Goal: Task Accomplishment & Management: Complete application form

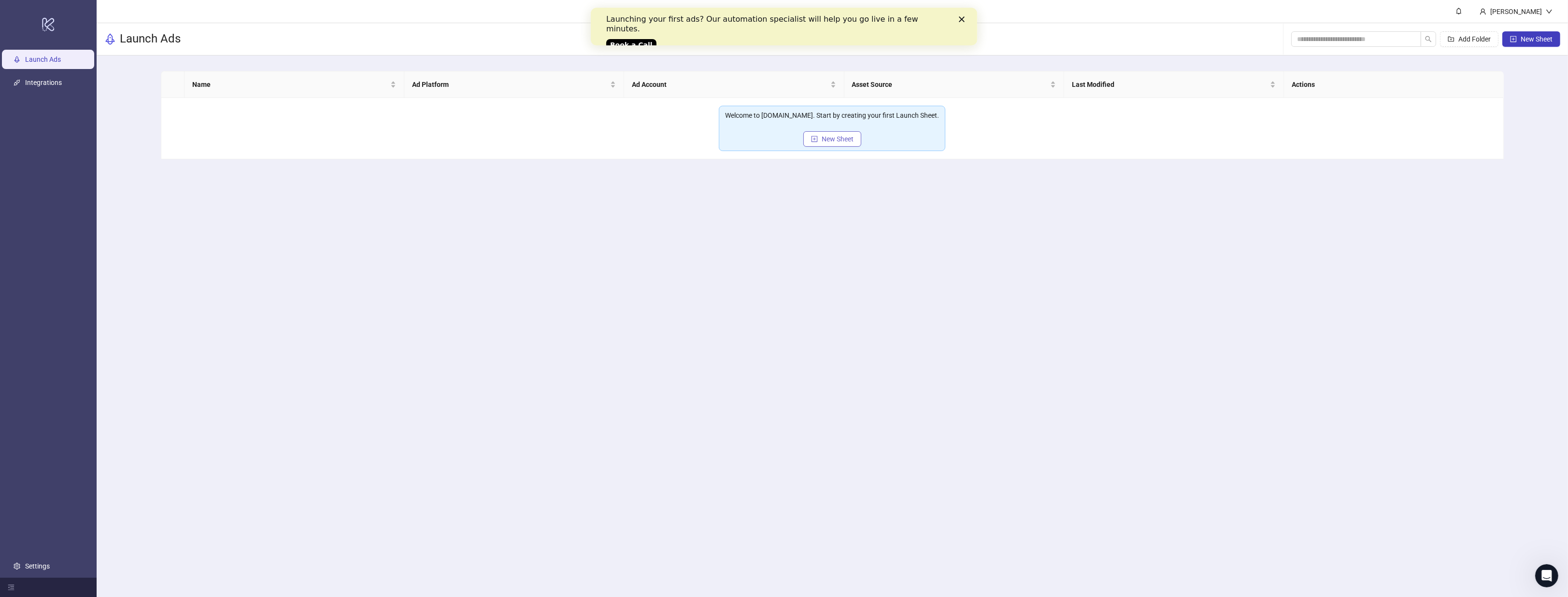
click at [829, 141] on span "New Sheet" at bounding box center [838, 138] width 32 height 8
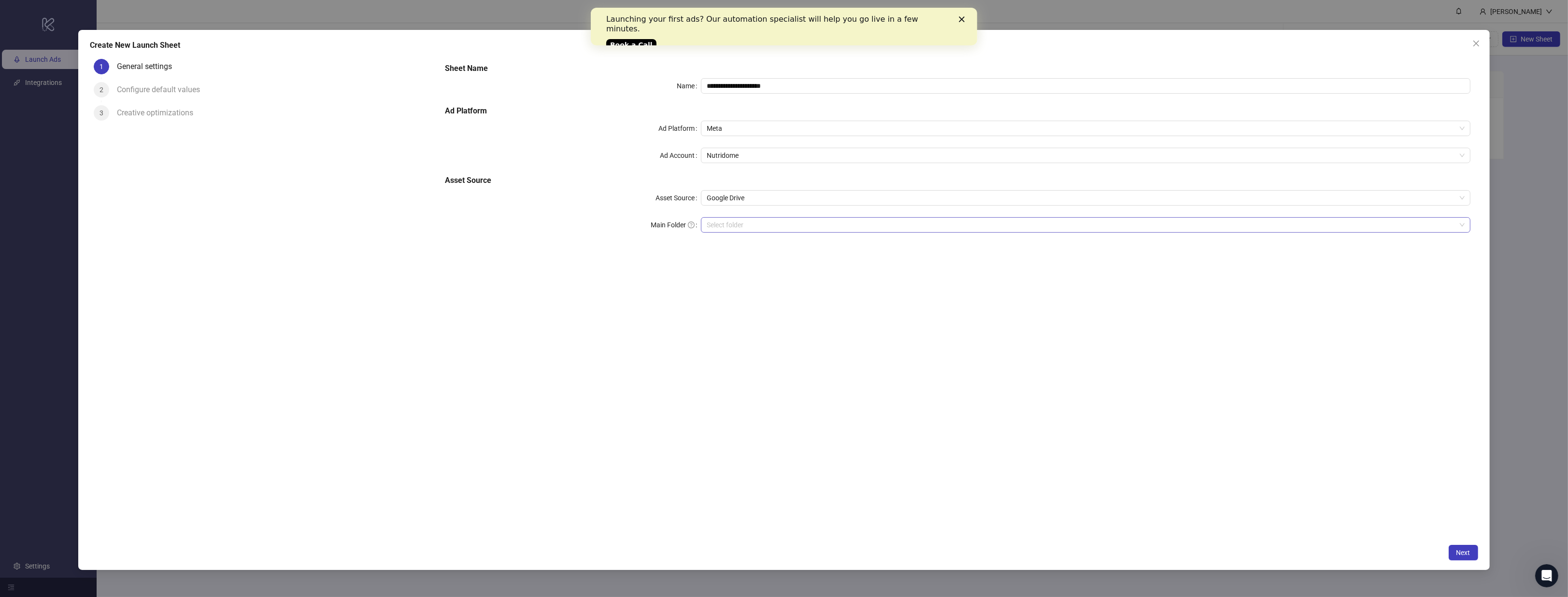
click at [769, 232] on div "Select folder" at bounding box center [1085, 225] width 769 height 16
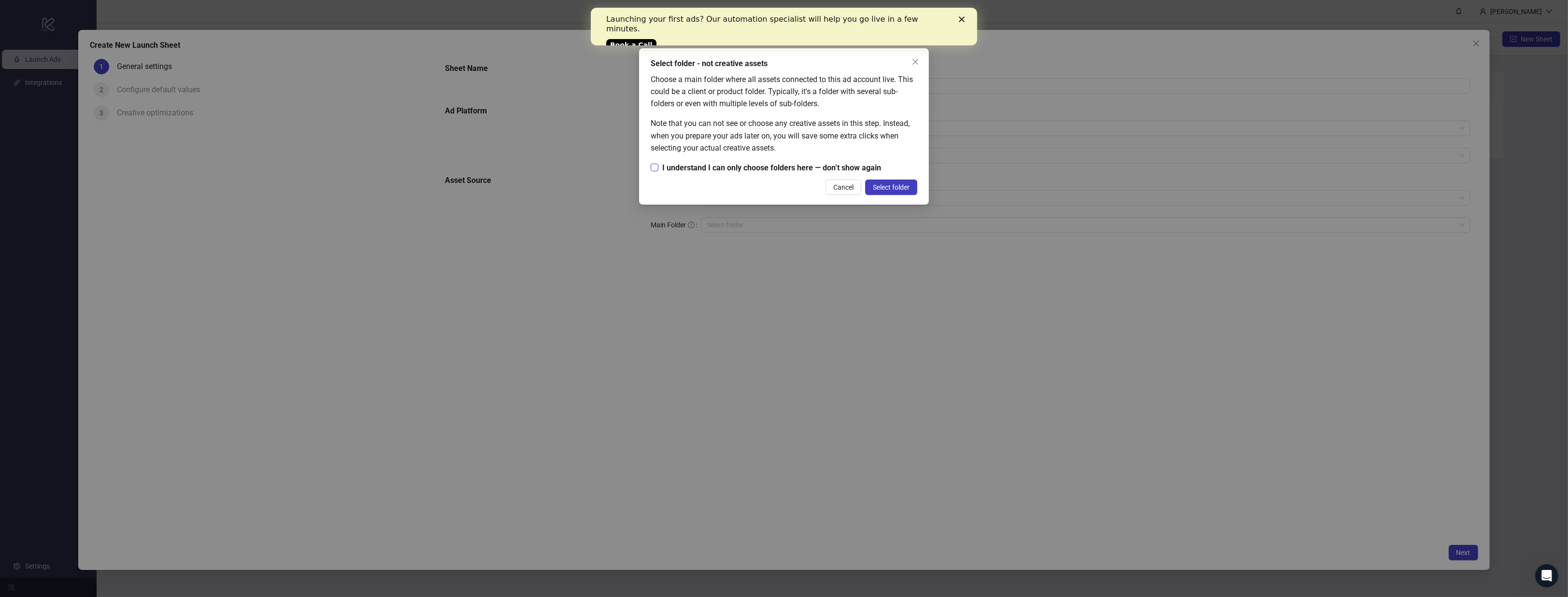
click at [774, 169] on span "I understand I can only choose folders here — don’t show again" at bounding box center [772, 168] width 226 height 12
click at [879, 187] on span "Select folder" at bounding box center [892, 187] width 37 height 8
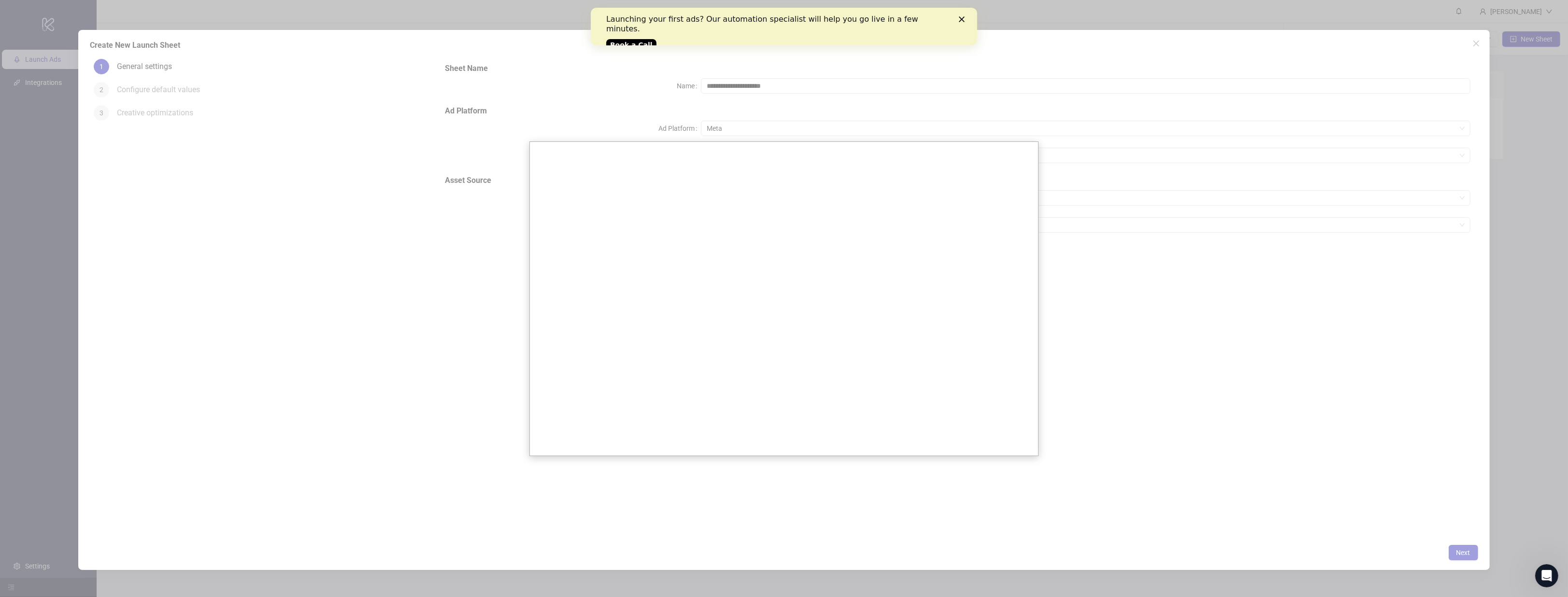
click at [1081, 158] on div at bounding box center [784, 298] width 1568 height 597
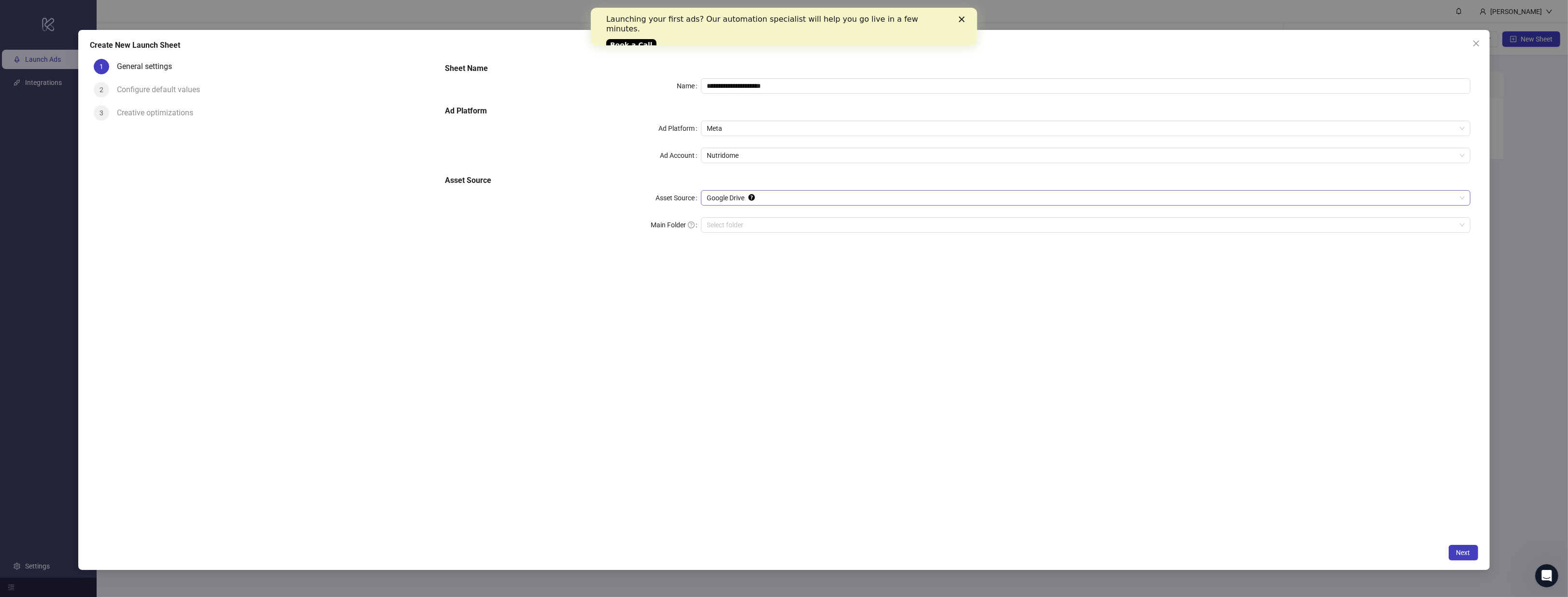
click at [899, 195] on span "Google Drive" at bounding box center [1085, 197] width 757 height 14
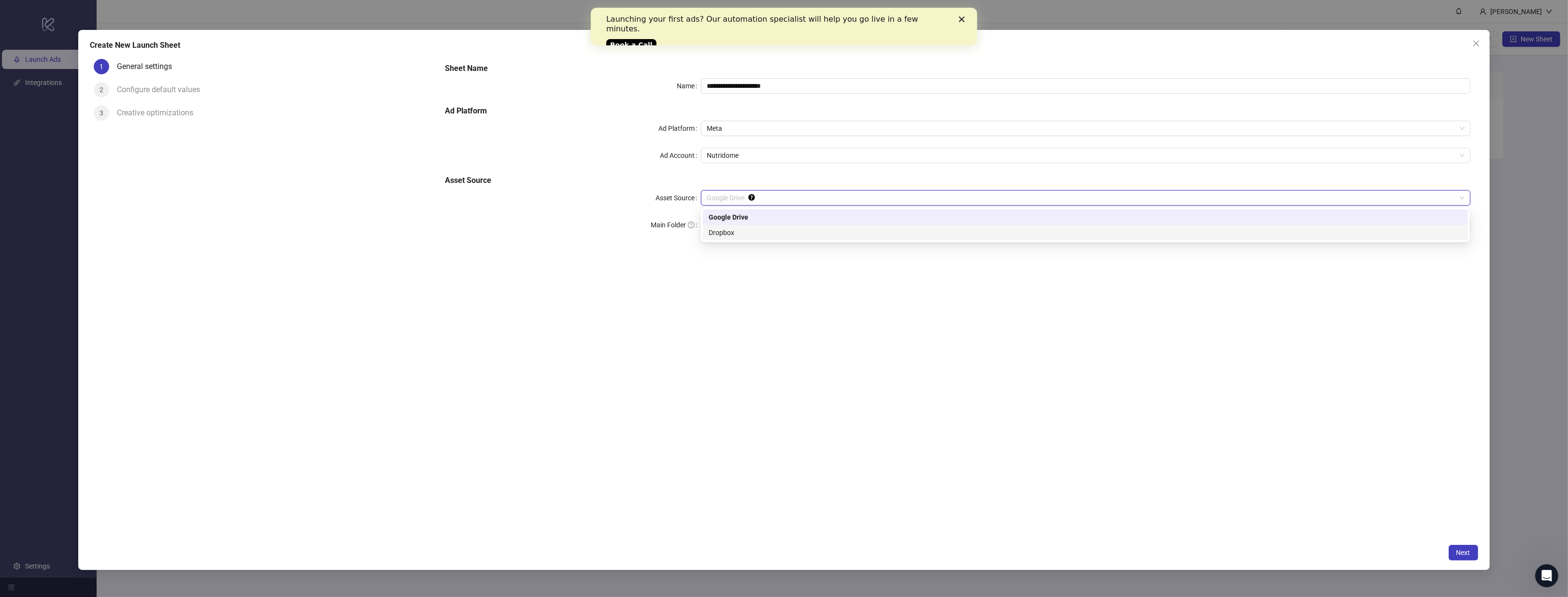
click at [816, 229] on div "Dropbox" at bounding box center [1085, 232] width 754 height 10
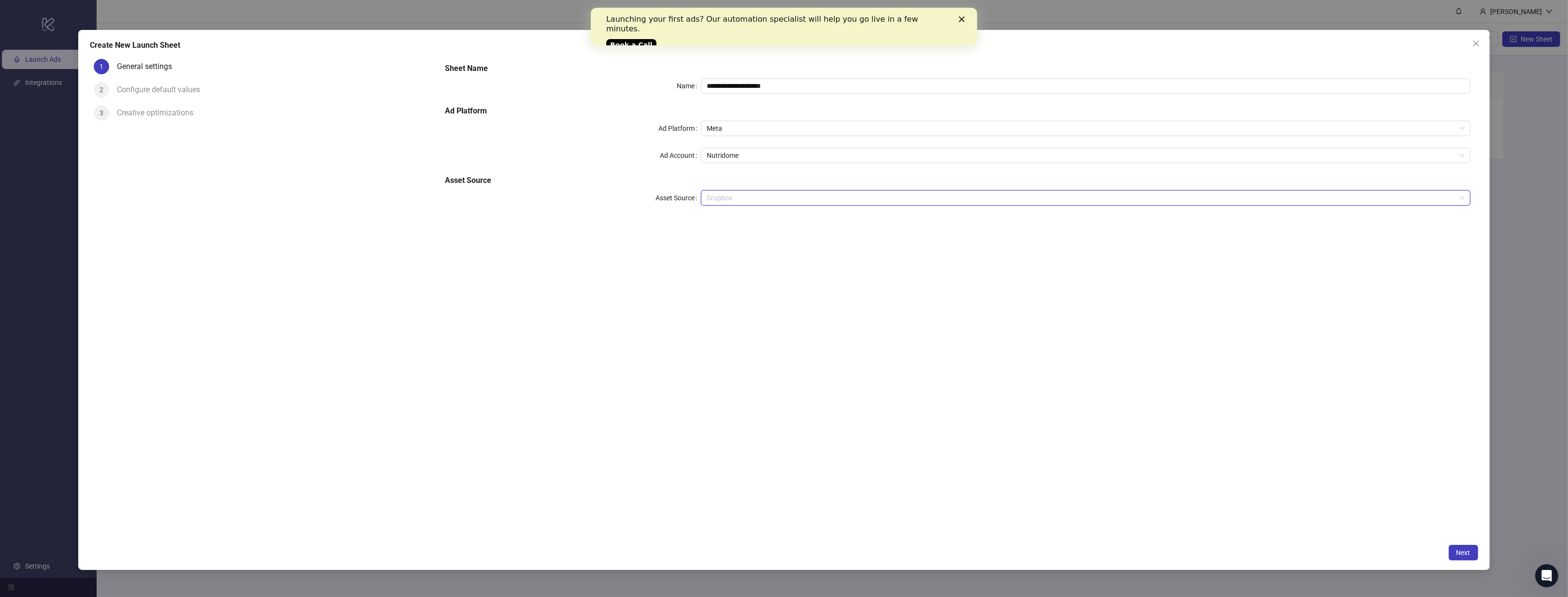
click at [807, 199] on span "Dropbox" at bounding box center [1085, 197] width 757 height 14
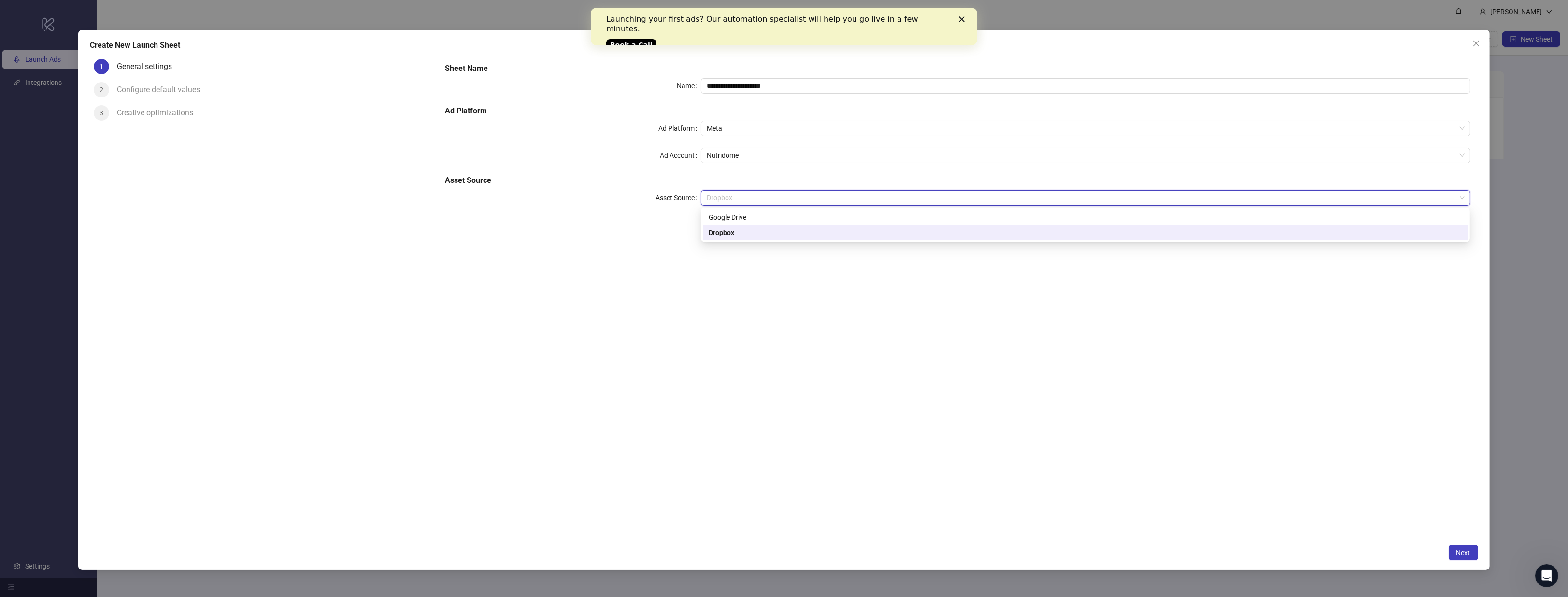
click at [792, 215] on div "Google Drive" at bounding box center [1085, 217] width 754 height 10
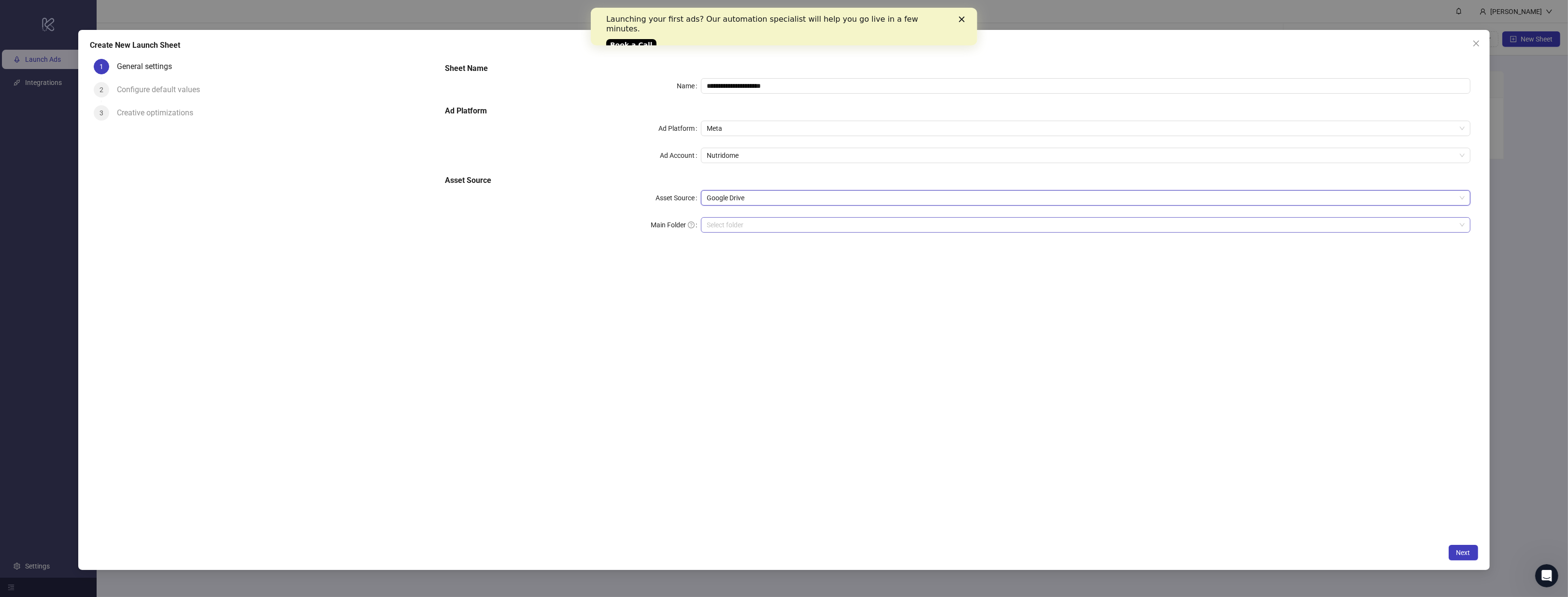
click at [785, 230] on input "Main Folder" at bounding box center [1081, 225] width 749 height 14
click at [1477, 49] on button "Close" at bounding box center [1476, 43] width 16 height 16
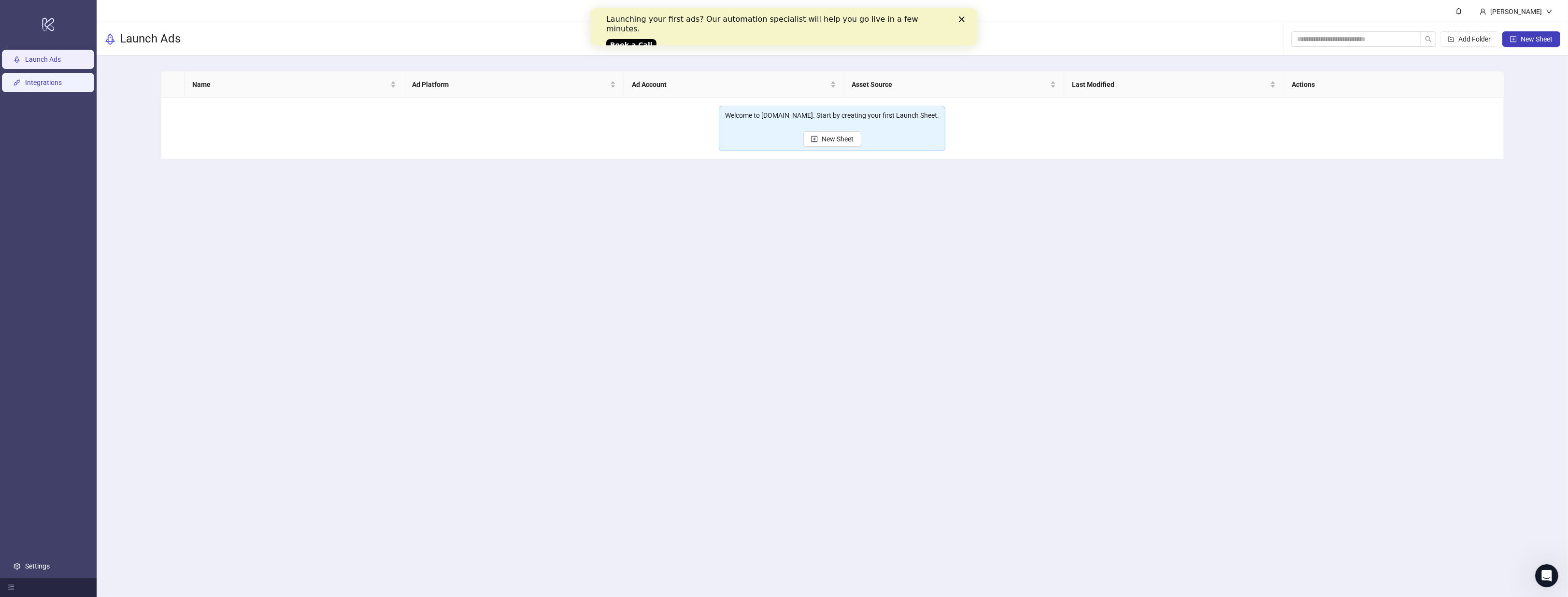
click at [43, 82] on link "Integrations" at bounding box center [44, 82] width 37 height 8
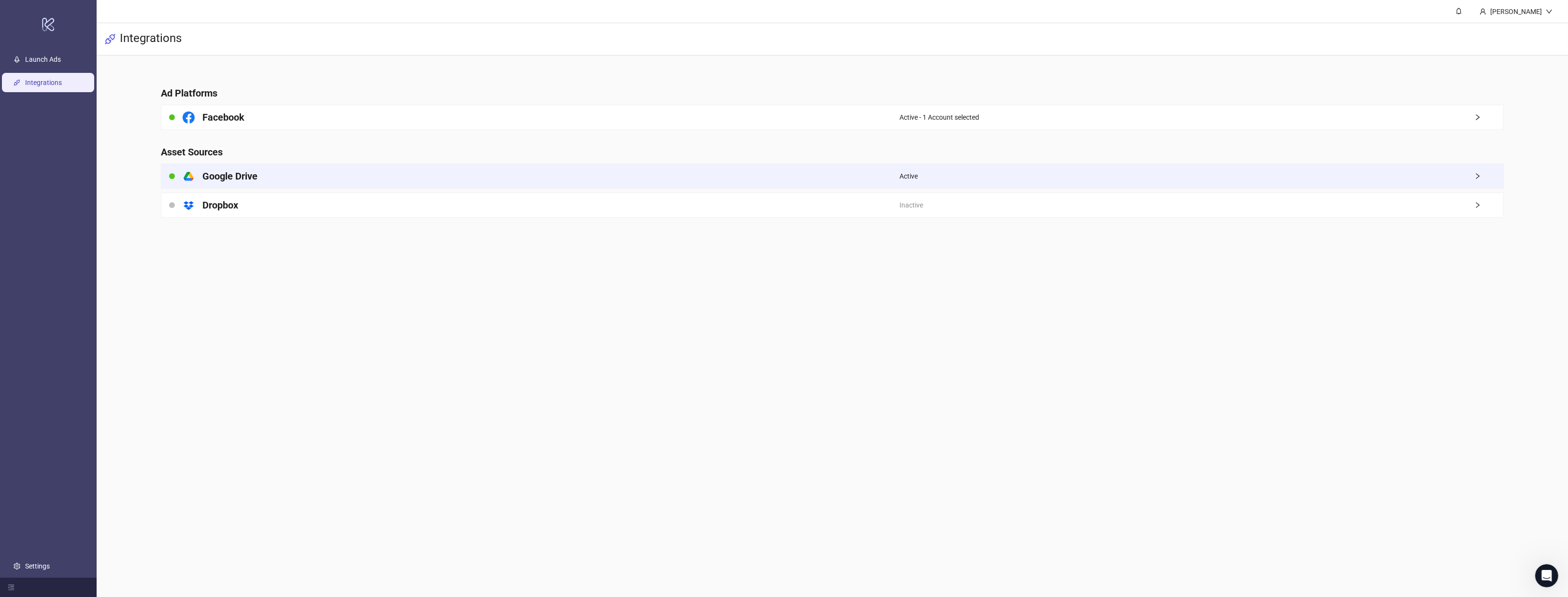
click at [1472, 175] on div "Active" at bounding box center [1201, 175] width 604 height 24
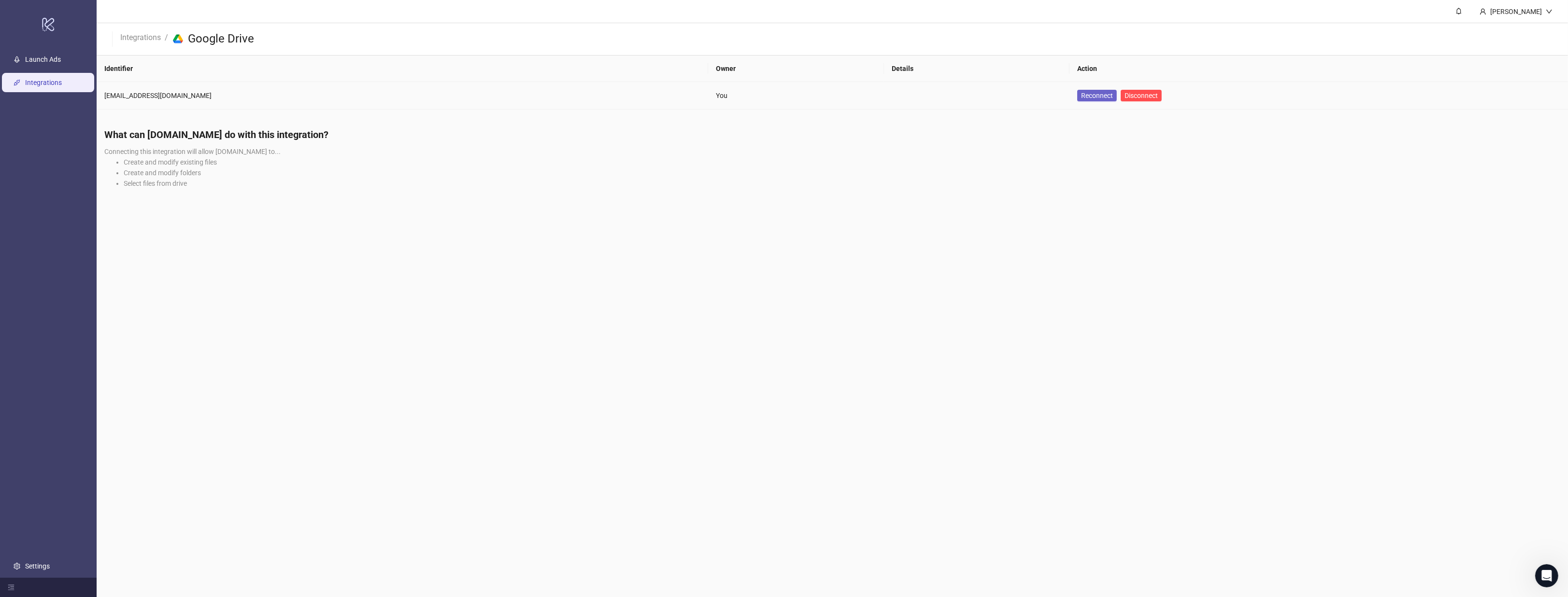
click at [1077, 97] on button "Reconnect" at bounding box center [1097, 95] width 40 height 12
click at [43, 56] on link "Launch Ads" at bounding box center [43, 59] width 36 height 8
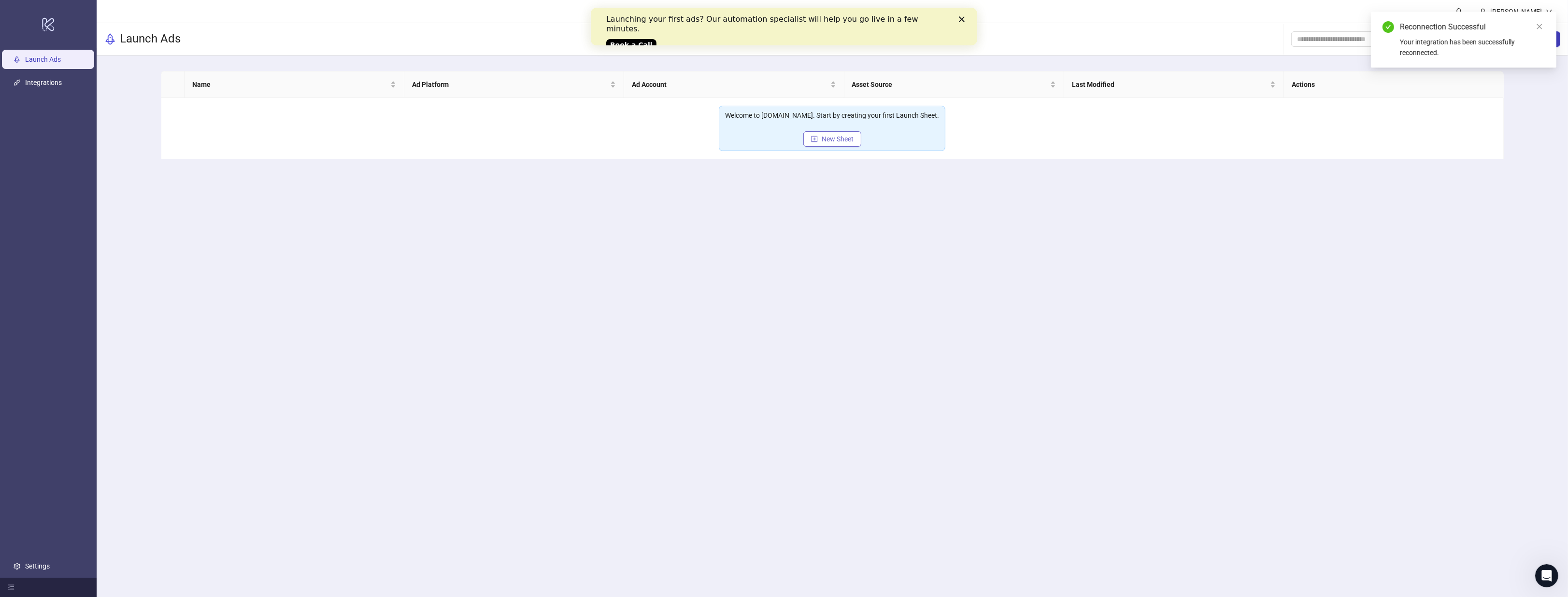
click at [834, 139] on span "New Sheet" at bounding box center [838, 138] width 32 height 8
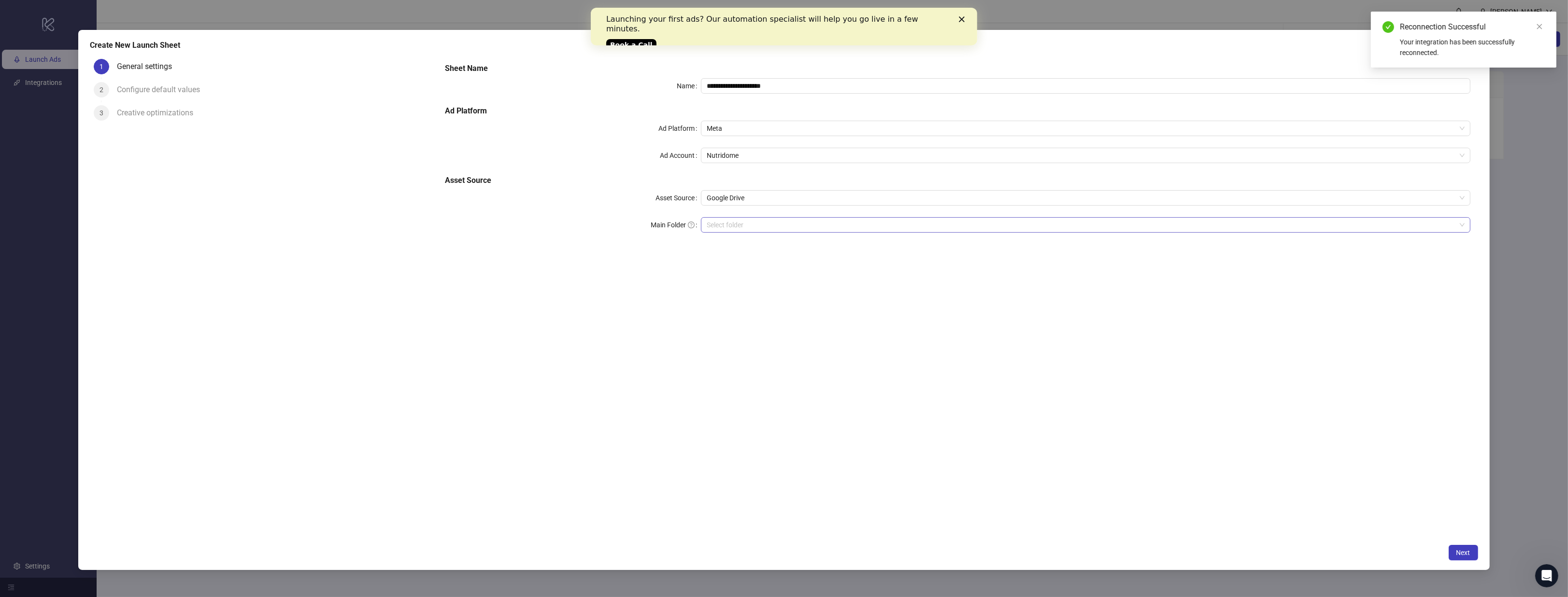
click at [789, 224] on input "Main Folder" at bounding box center [1081, 225] width 749 height 14
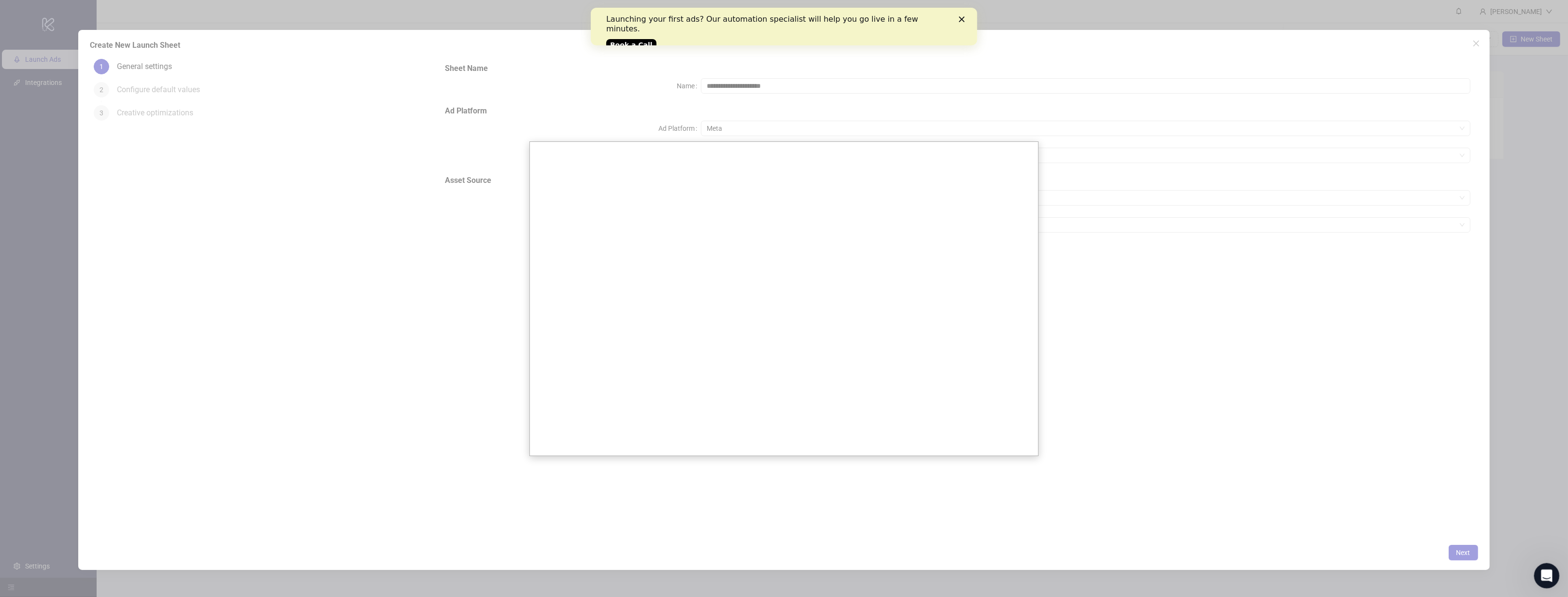
click at [1545, 569] on icon "Open Intercom Messenger" at bounding box center [1545, 574] width 16 height 16
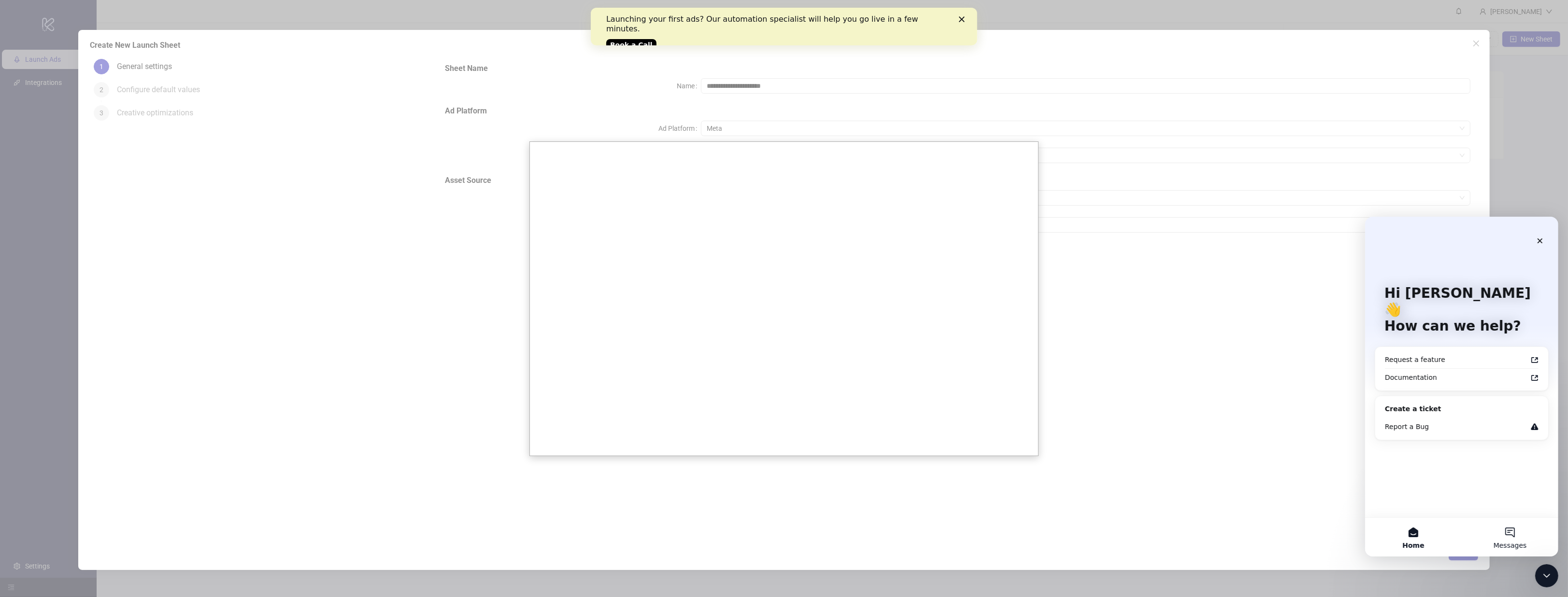
click at [1490, 523] on button "Messages" at bounding box center [1509, 537] width 97 height 38
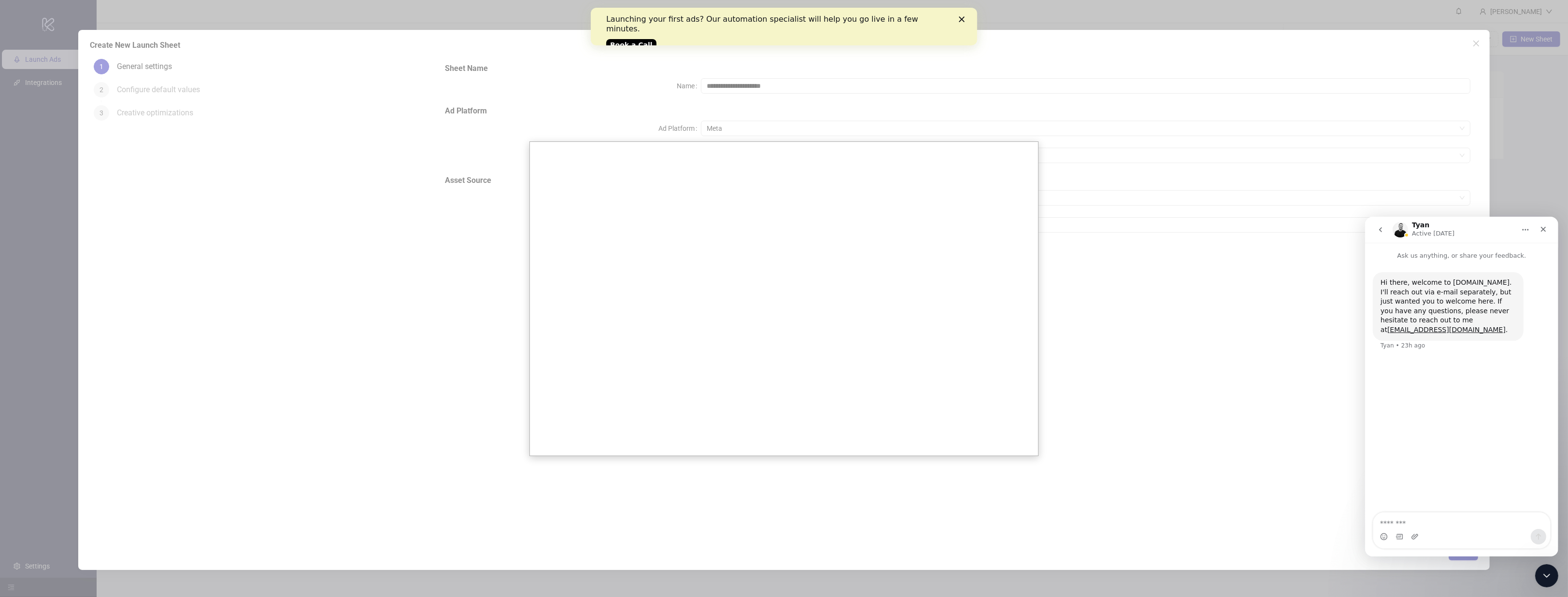
click at [1373, 226] on button "go back" at bounding box center [1380, 229] width 19 height 19
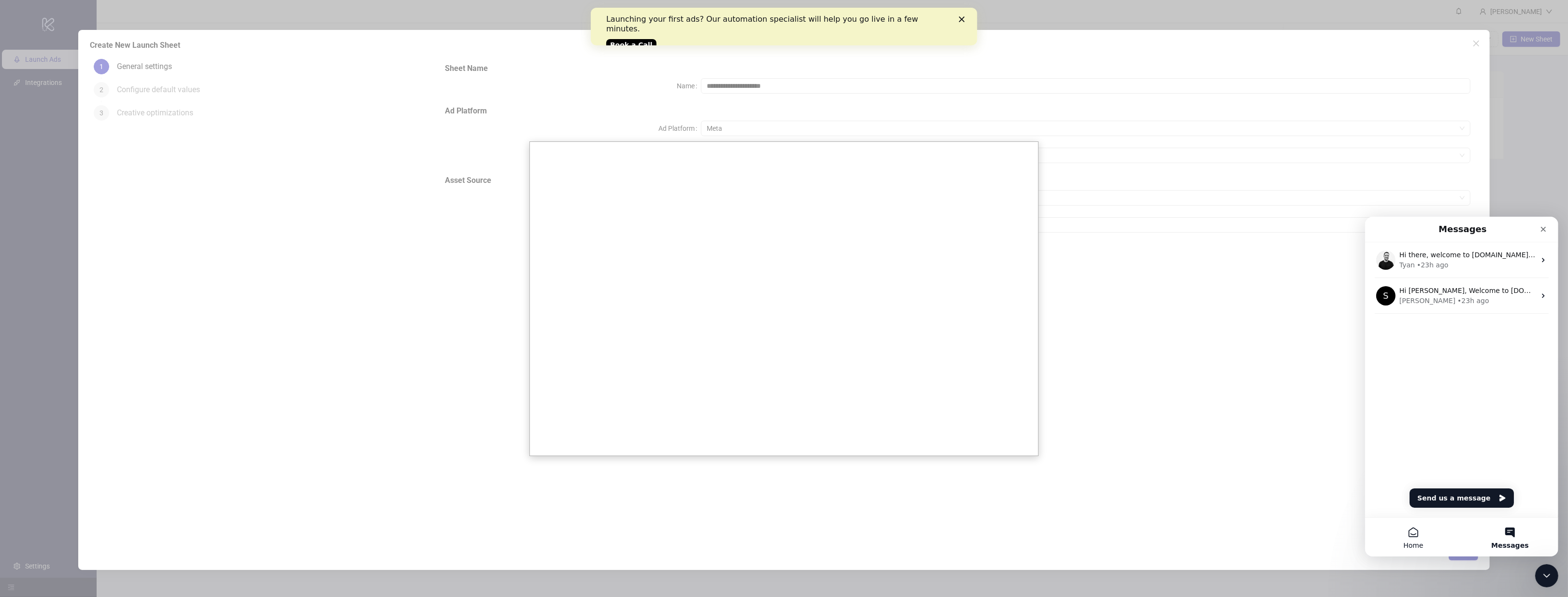
click at [1407, 541] on span "Home" at bounding box center [1412, 545] width 20 height 7
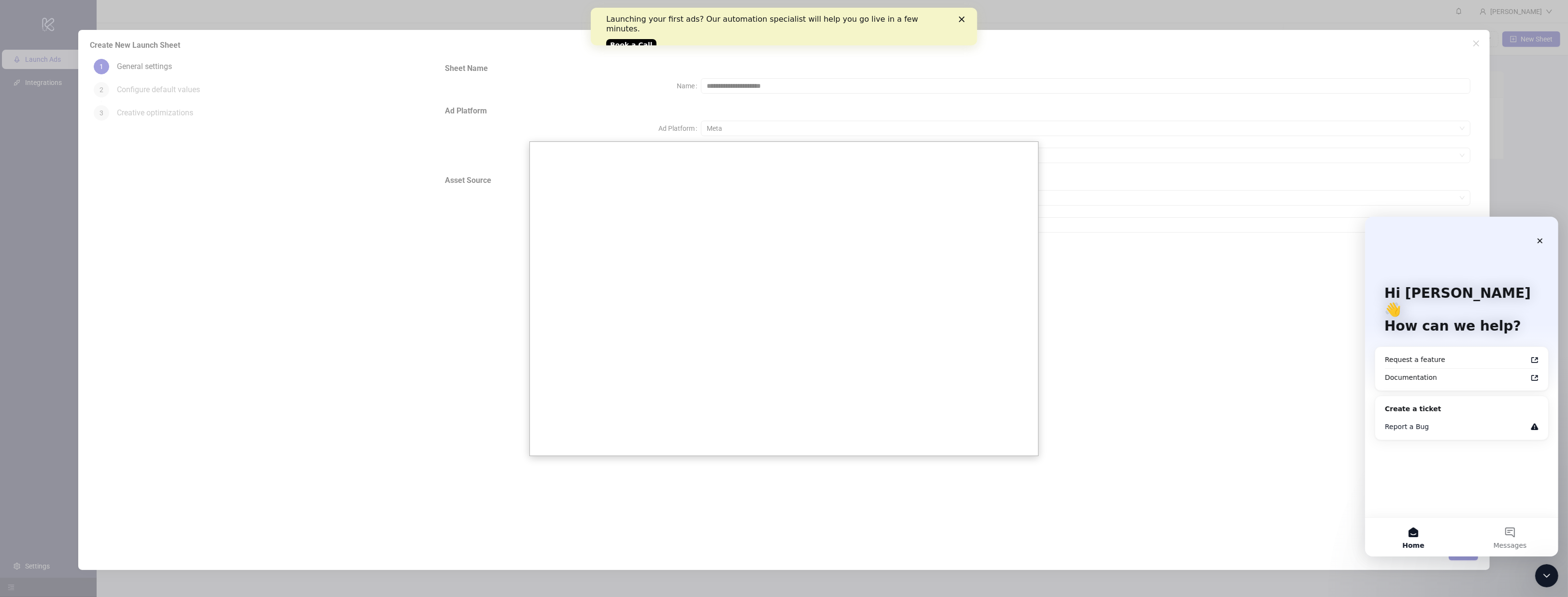
click at [1443, 417] on div "Report a Bug" at bounding box center [1461, 426] width 165 height 18
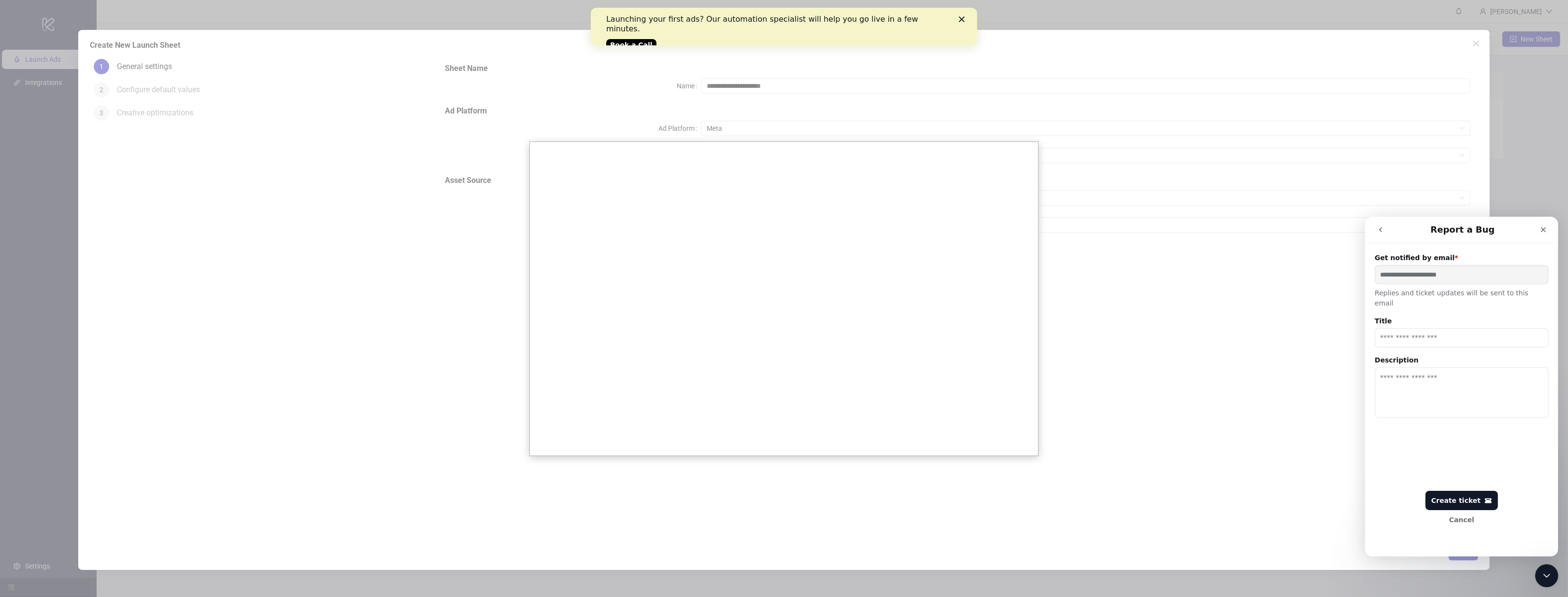
click at [1442, 395] on textarea "Description" at bounding box center [1462, 392] width 174 height 51
click at [1423, 335] on input "Title" at bounding box center [1462, 337] width 174 height 19
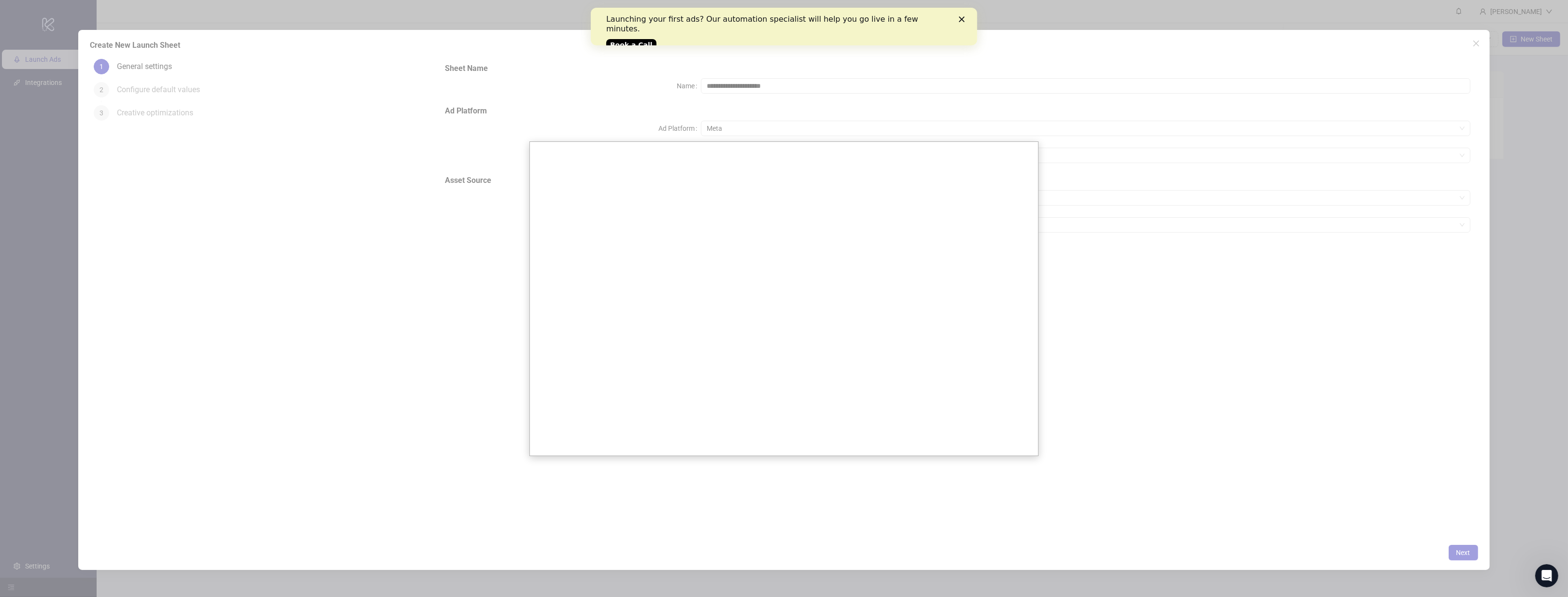
click at [1076, 207] on div at bounding box center [784, 298] width 1568 height 597
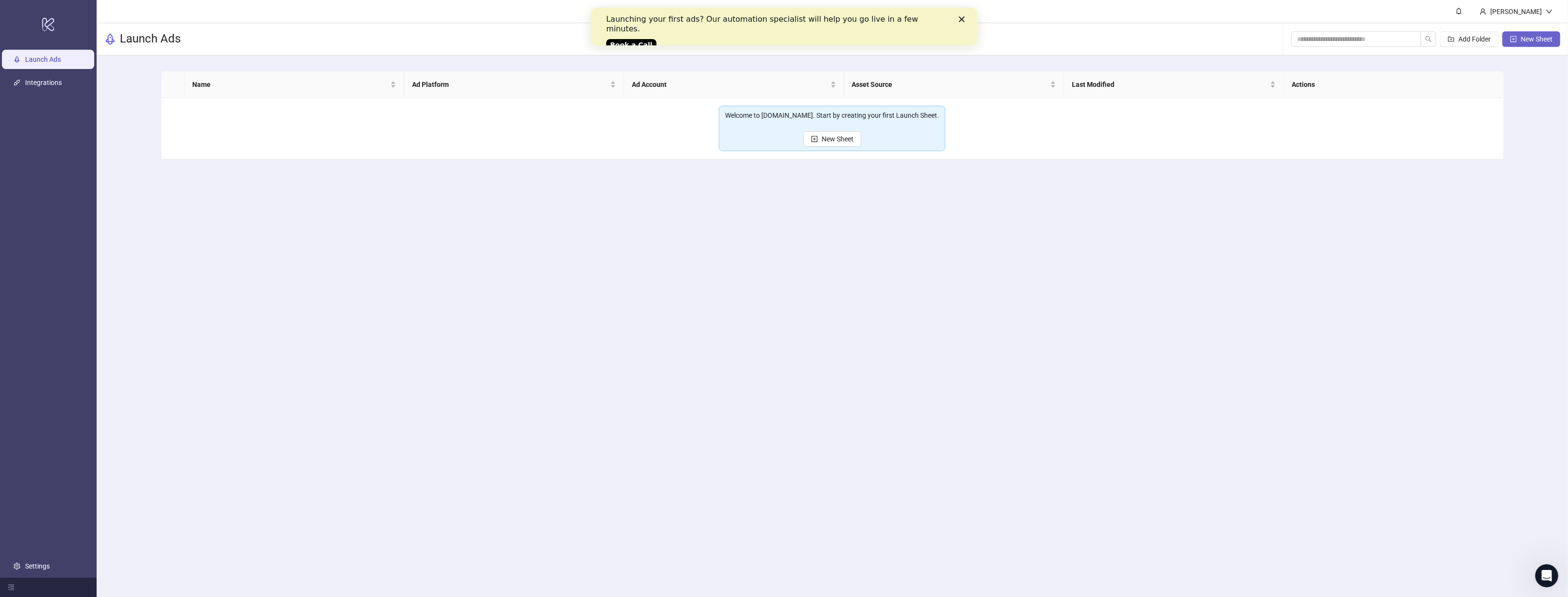
click at [1541, 32] on button "New Sheet" at bounding box center [1531, 39] width 58 height 16
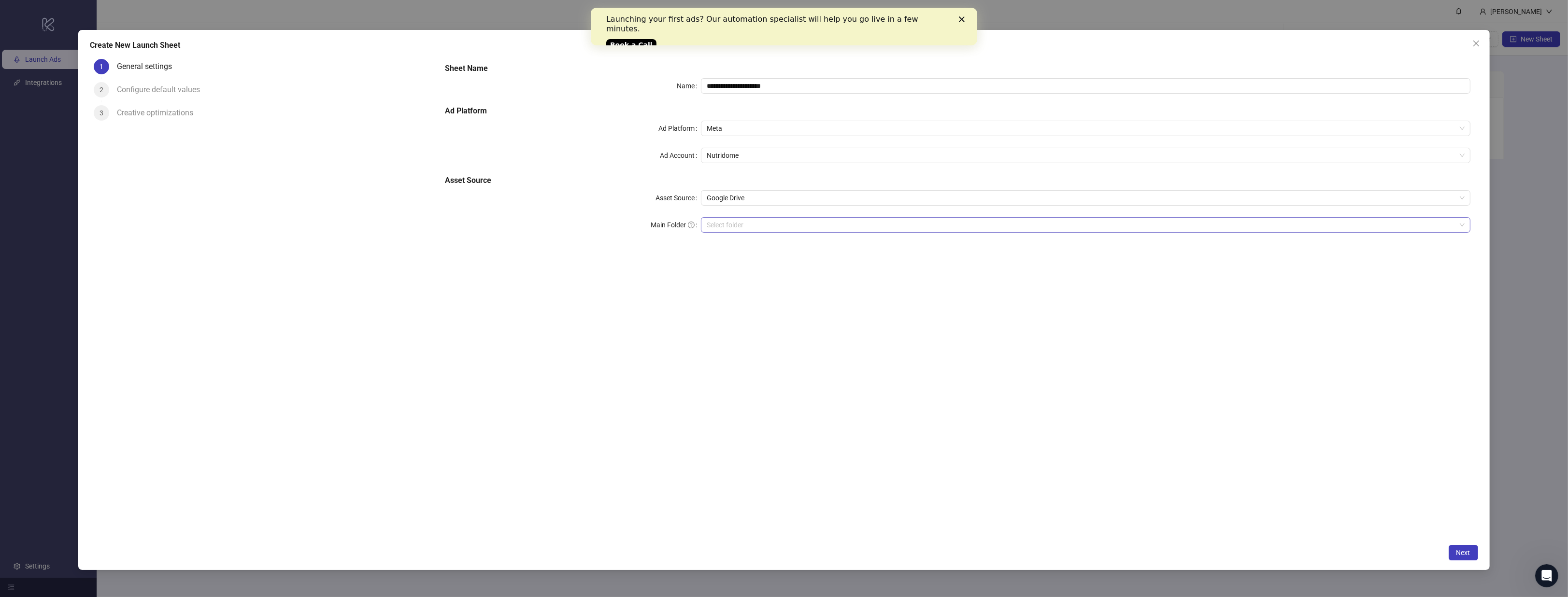
click at [853, 226] on input "Main Folder" at bounding box center [1081, 225] width 749 height 14
click at [777, 228] on input "Main Folder" at bounding box center [1081, 225] width 749 height 14
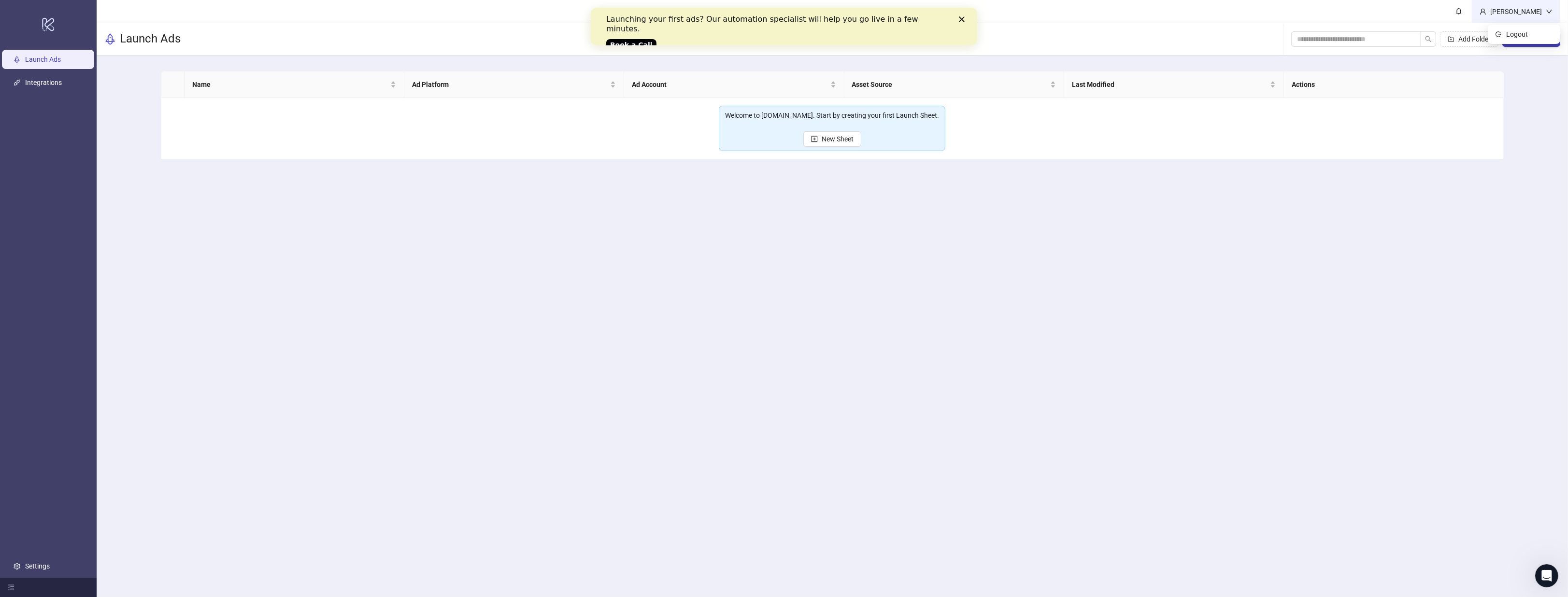
click at [1542, 16] on div "[PERSON_NAME]" at bounding box center [1516, 11] width 88 height 23
click at [608, 339] on main "Mikołaj Drgas Launch Ads Add Folder New Sheet Name Ad Platform Ad Account Asset…" at bounding box center [832, 298] width 1471 height 597
click at [50, 570] on link "Settings" at bounding box center [38, 565] width 25 height 8
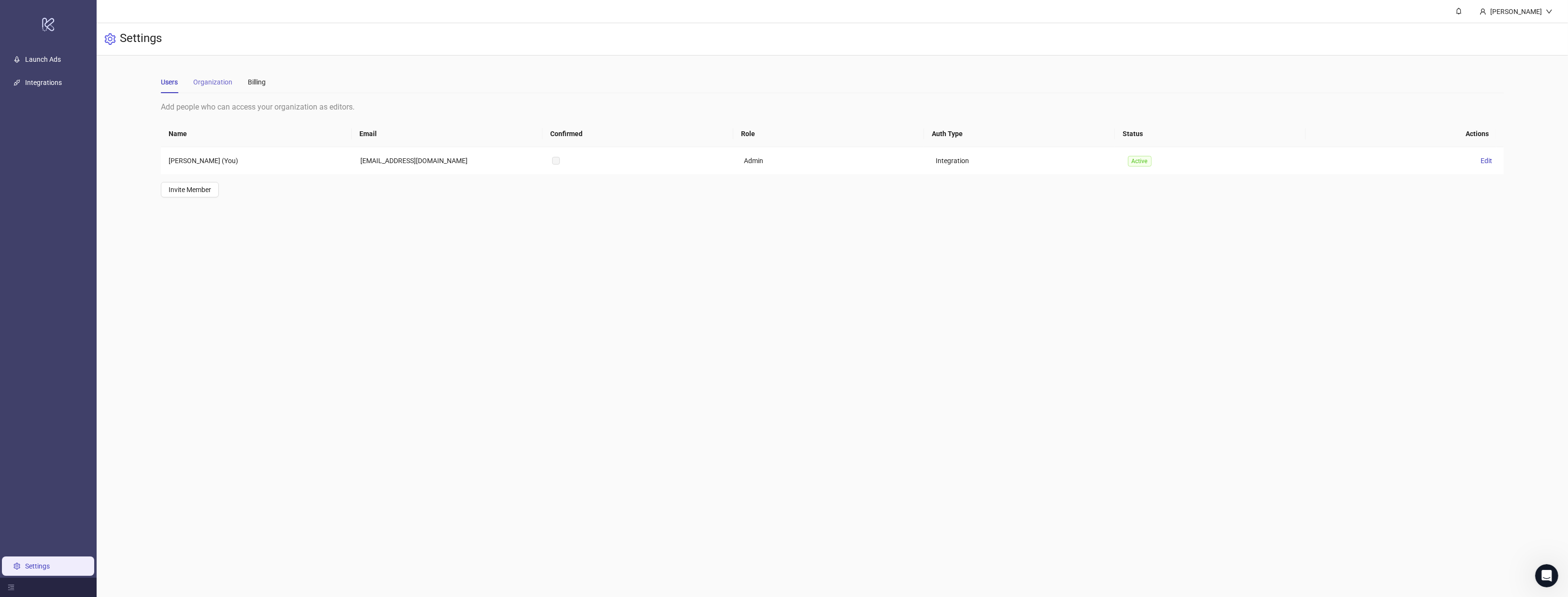
click at [218, 93] on div "Organization" at bounding box center [213, 82] width 39 height 22
click at [262, 79] on div "Billing" at bounding box center [257, 82] width 18 height 10
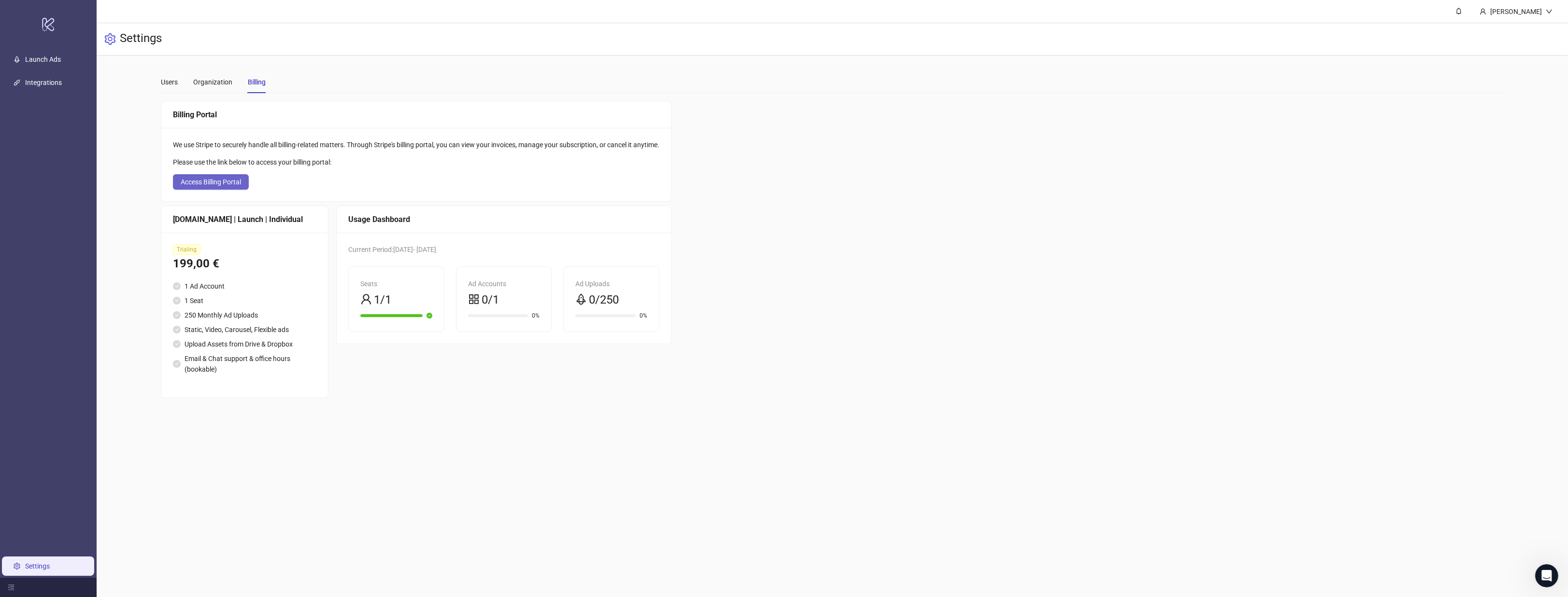
click at [237, 182] on span "Access Billing Portal" at bounding box center [211, 182] width 60 height 8
click at [237, 84] on div "Users Organization Billing" at bounding box center [213, 82] width 105 height 22
click at [224, 84] on div "Organization" at bounding box center [213, 82] width 39 height 10
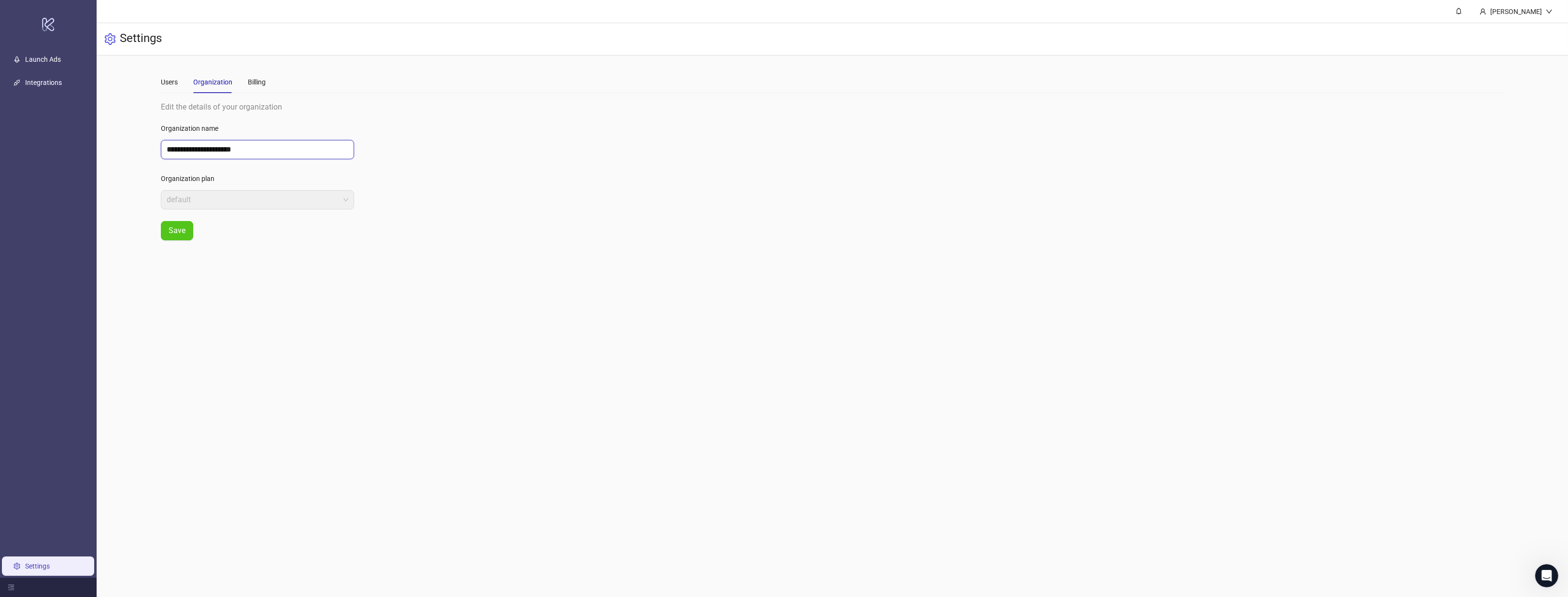
click at [250, 146] on input "**********" at bounding box center [258, 149] width 193 height 19
type input "**********"
click at [243, 250] on main "**********" at bounding box center [832, 156] width 1358 height 200
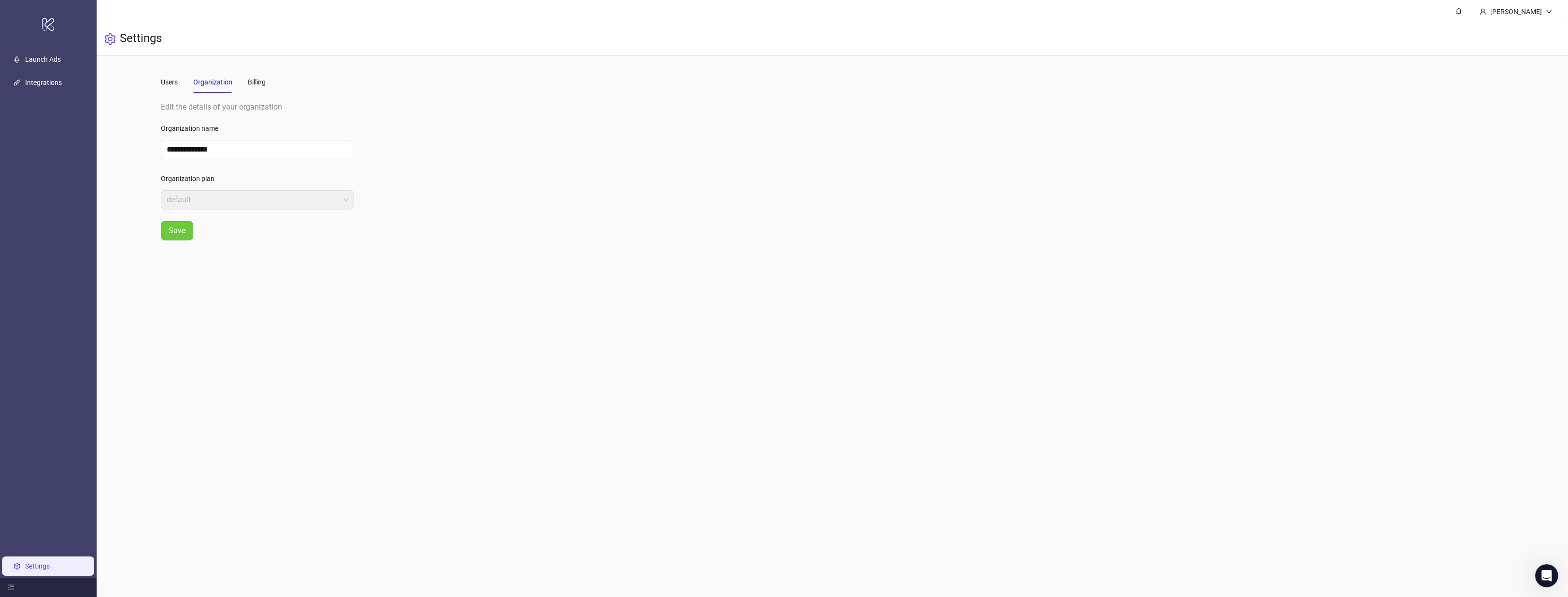
click at [182, 227] on span "Save" at bounding box center [177, 230] width 17 height 9
click at [177, 83] on div "Users" at bounding box center [169, 82] width 17 height 10
click at [248, 79] on div "Billing" at bounding box center [257, 82] width 18 height 10
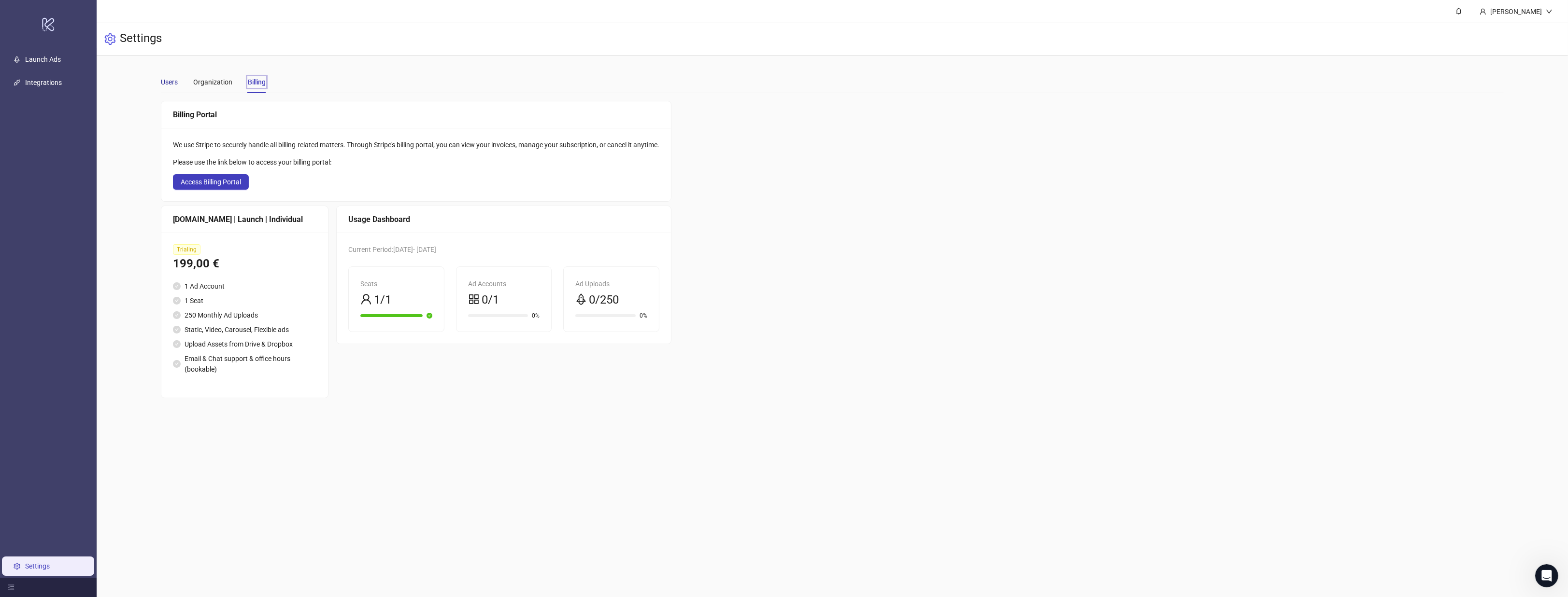
click at [171, 84] on div "Users" at bounding box center [169, 82] width 17 height 10
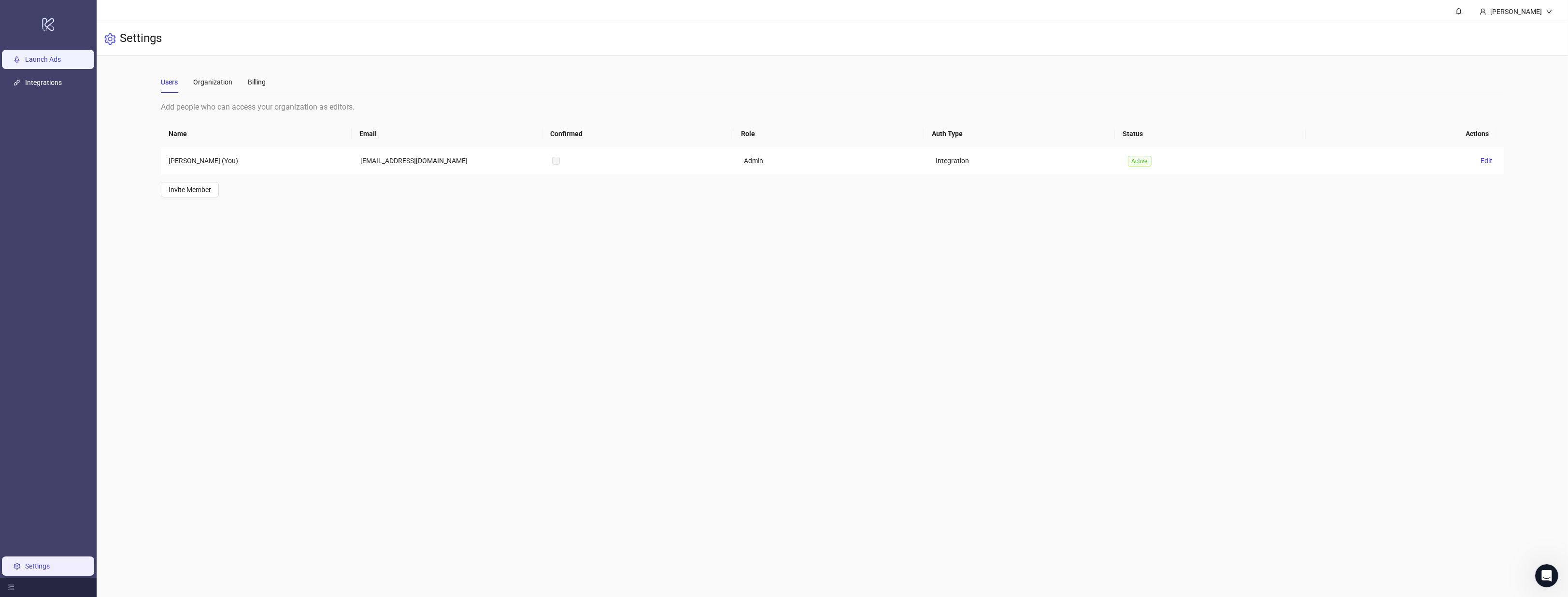
click at [25, 60] on link "Launch Ads" at bounding box center [43, 59] width 36 height 8
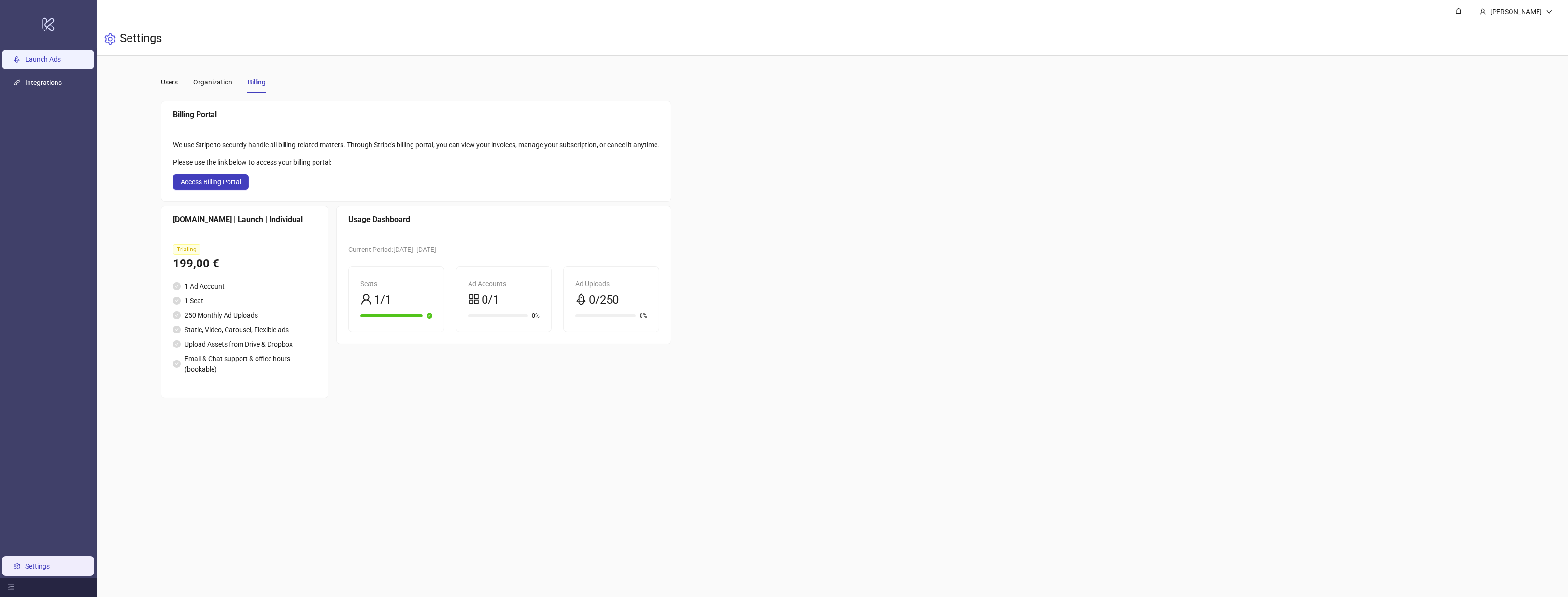
click at [46, 63] on link "Launch Ads" at bounding box center [43, 59] width 36 height 8
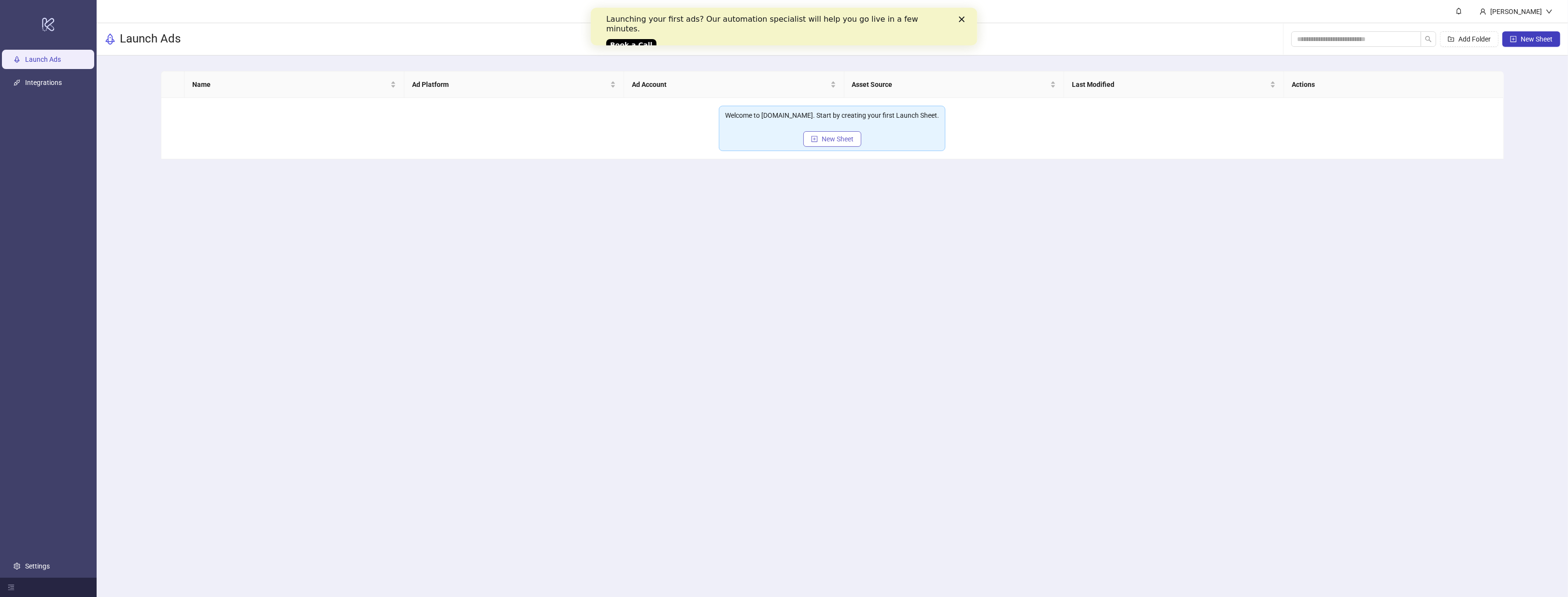
click at [852, 143] on button "New Sheet" at bounding box center [832, 139] width 58 height 16
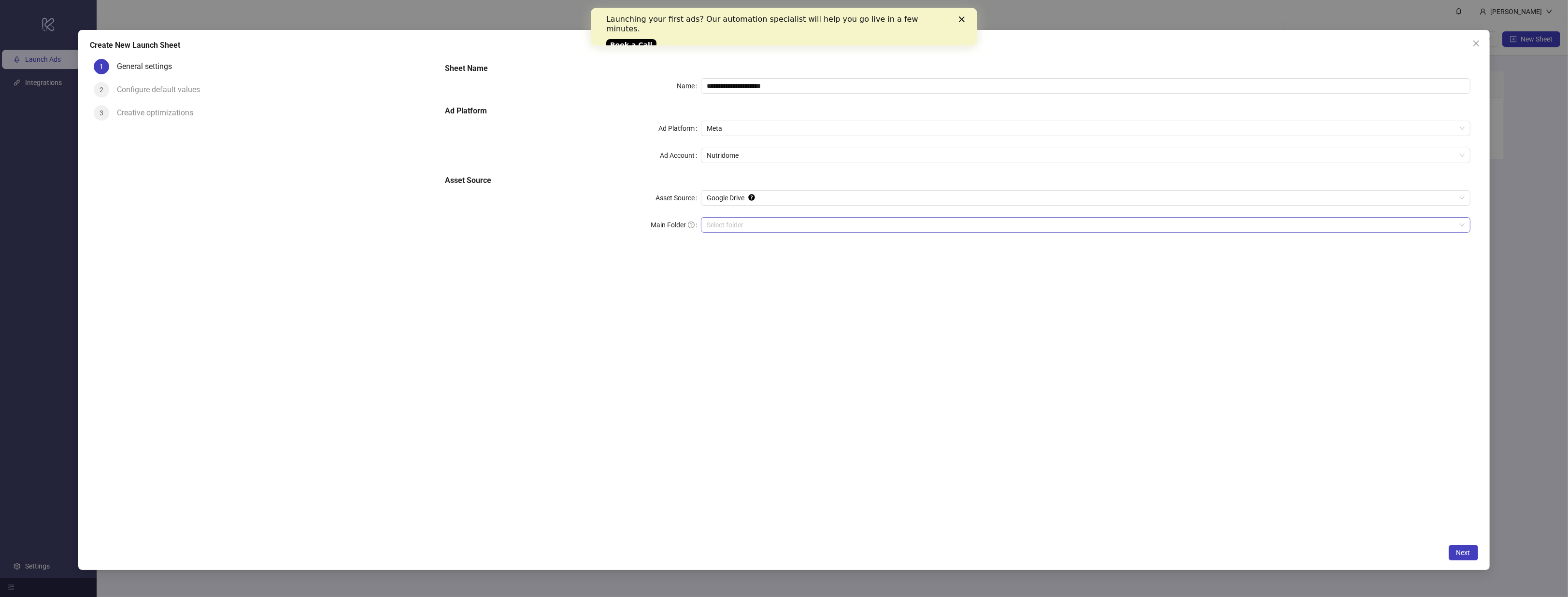
click at [760, 223] on input "Main Folder" at bounding box center [1081, 225] width 749 height 14
click at [808, 80] on input "**********" at bounding box center [1085, 86] width 769 height 16
drag, startPoint x: 812, startPoint y: 83, endPoint x: 617, endPoint y: 86, distance: 195.0
click at [617, 86] on div "**********" at bounding box center [958, 86] width 1025 height 16
type input "**"
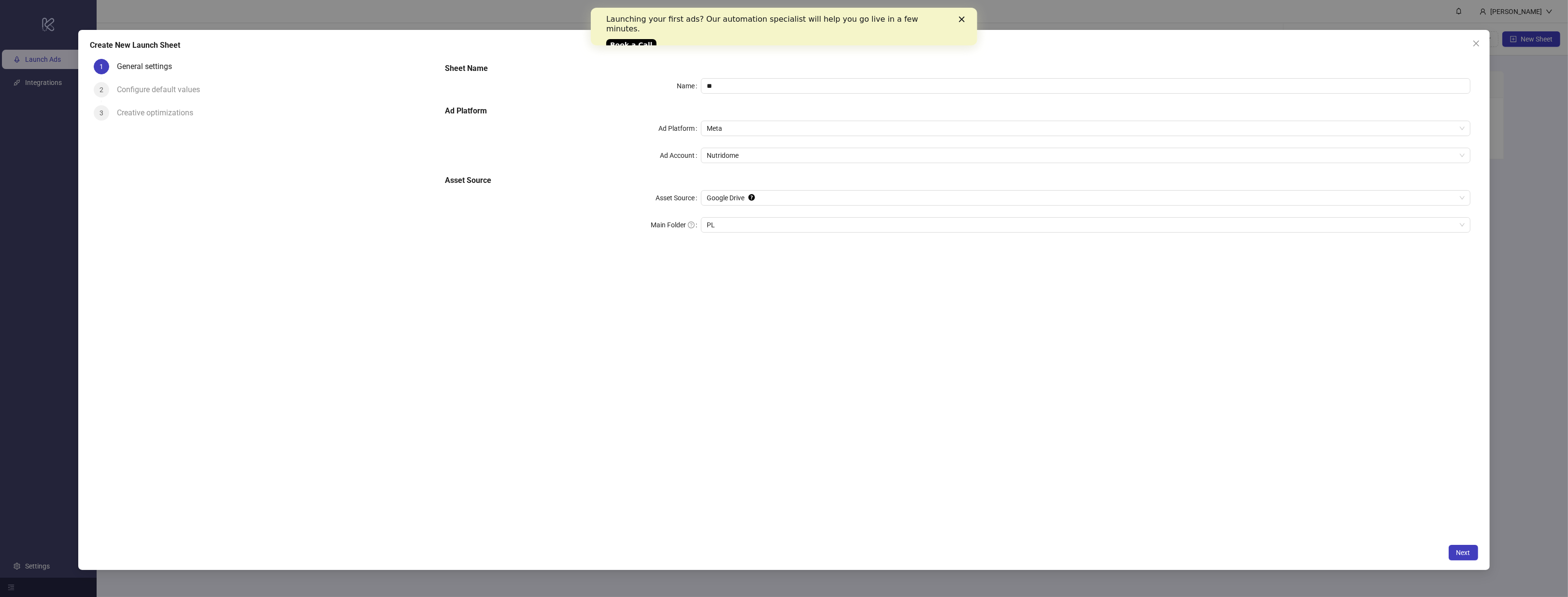
click at [629, 144] on div "Sheet Name Name ** Ad Platform Ad Platform Meta Ad Account Nutridome Asset Sour…" at bounding box center [958, 154] width 1033 height 189
drag, startPoint x: 1469, startPoint y: 548, endPoint x: 1464, endPoint y: 549, distance: 5.1
click at [1464, 549] on span "Next" at bounding box center [1463, 552] width 14 height 8
type input "**********"
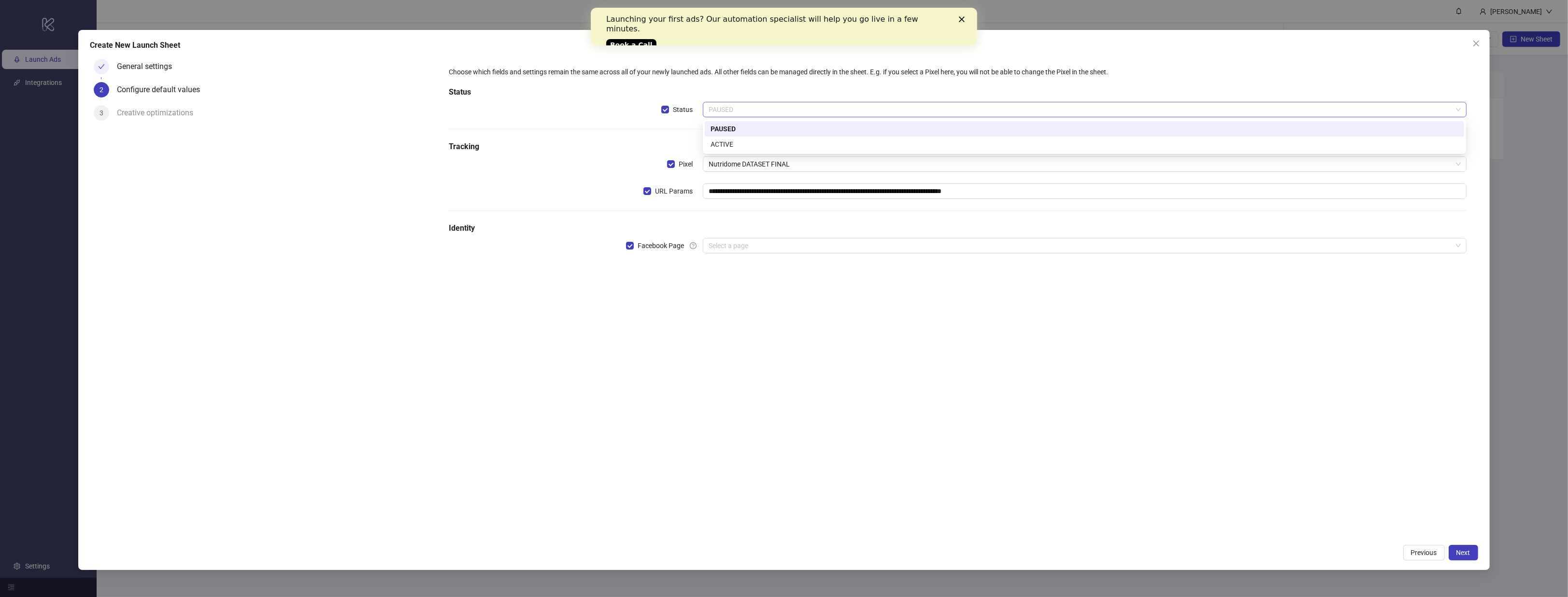
click at [773, 107] on span "PAUSED" at bounding box center [1084, 109] width 752 height 14
click at [771, 143] on div "ACTIVE" at bounding box center [1084, 144] width 748 height 10
click at [625, 244] on div "Facebook Page" at bounding box center [575, 245] width 254 height 16
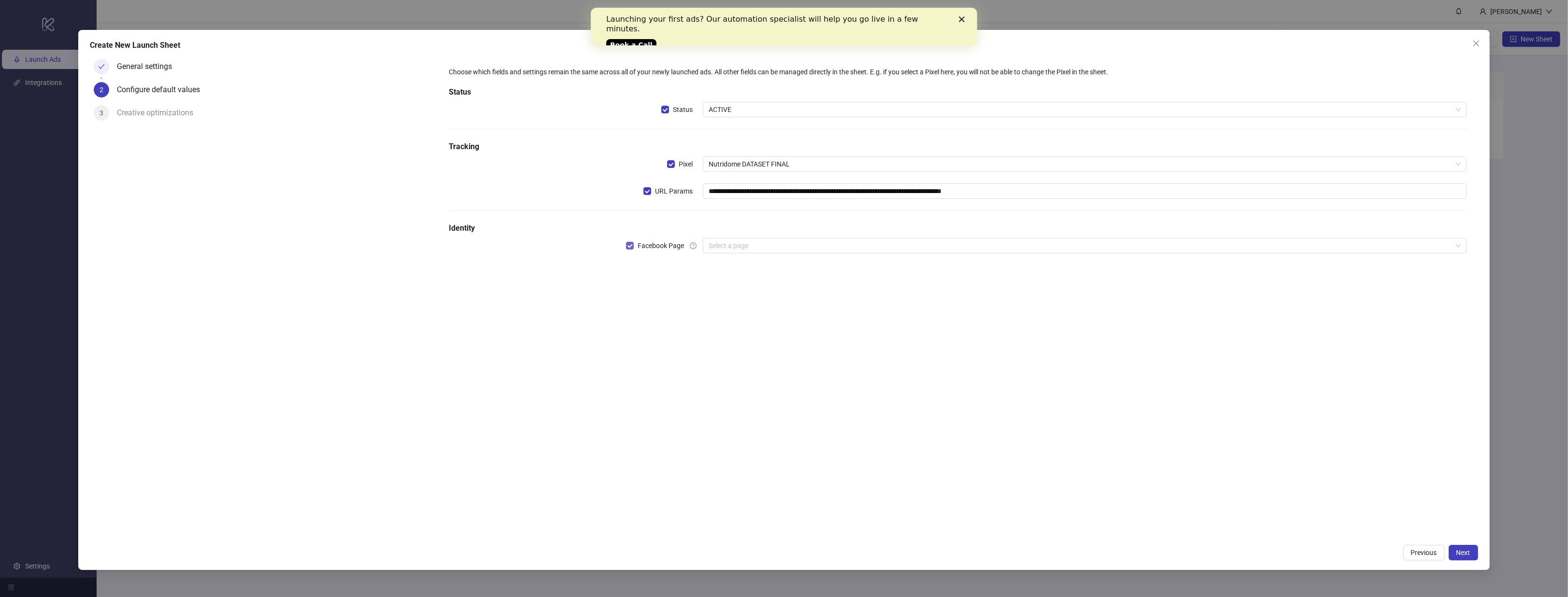
click at [634, 244] on label "Facebook Page" at bounding box center [657, 245] width 62 height 10
click at [1458, 553] on span "Next" at bounding box center [1463, 552] width 14 height 8
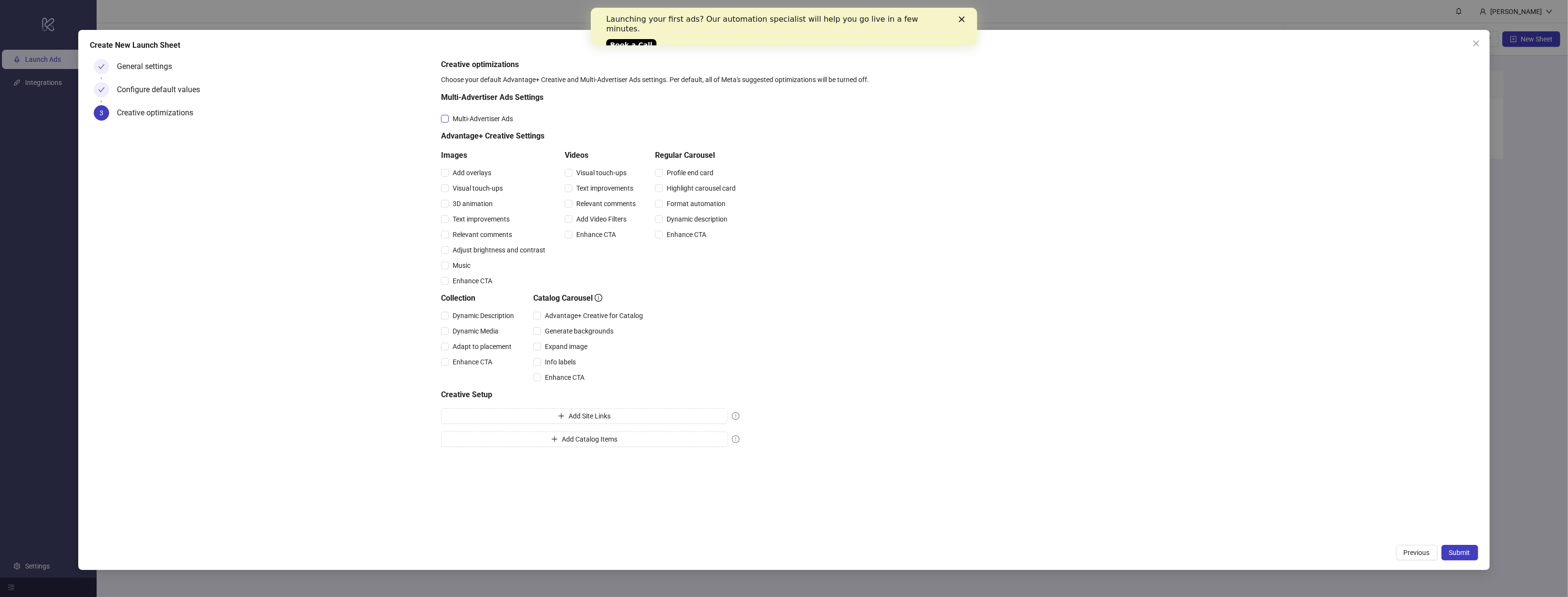
click at [484, 123] on span "Multi-Advertiser Ads" at bounding box center [482, 118] width 68 height 10
click at [486, 171] on span "Add overlays" at bounding box center [472, 172] width 47 height 10
click at [494, 186] on span "Visual touch-ups" at bounding box center [477, 188] width 58 height 10
click at [494, 207] on span "3D animation" at bounding box center [473, 203] width 48 height 10
click at [501, 222] on span "Text improvements" at bounding box center [481, 219] width 64 height 10
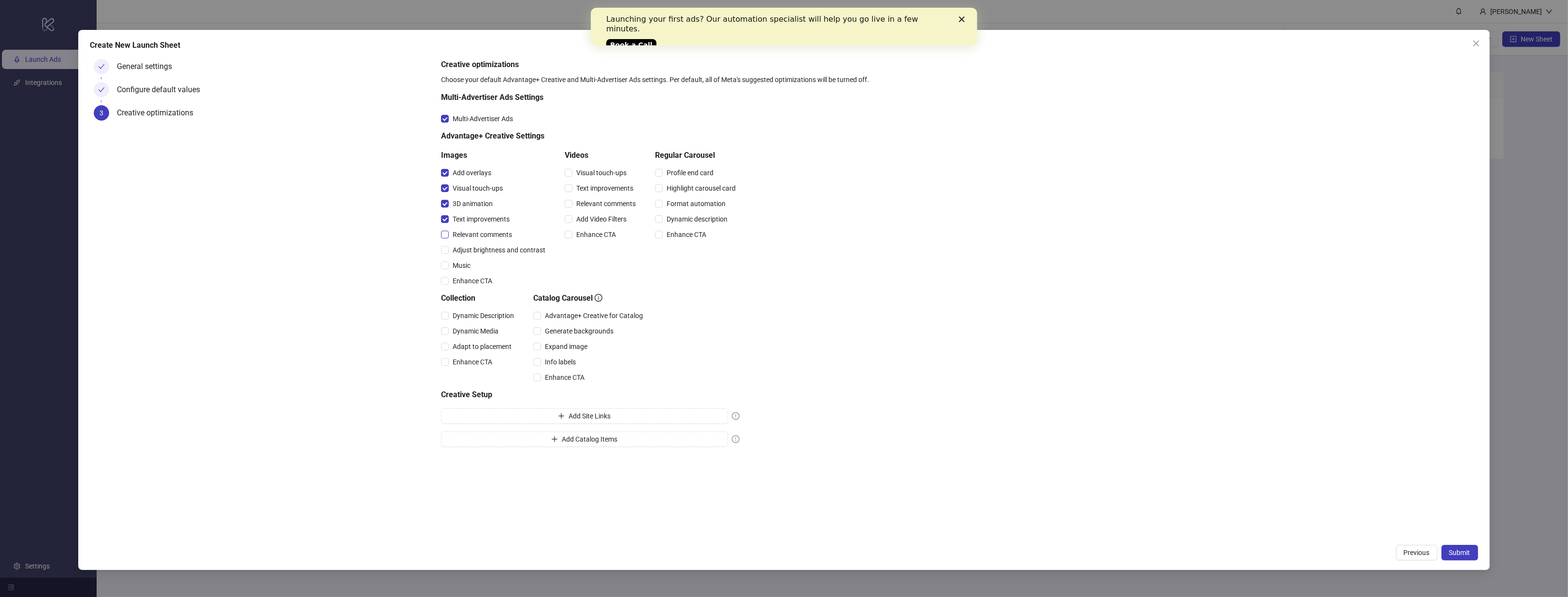
click at [499, 234] on span "Relevant comments" at bounding box center [482, 234] width 67 height 10
click at [503, 256] on div "Adjust brightness and contrast" at bounding box center [495, 250] width 108 height 16
click at [506, 246] on span "Adjust brightness and contrast" at bounding box center [499, 249] width 100 height 10
click at [466, 265] on span "Music" at bounding box center [461, 265] width 25 height 10
click at [475, 285] on span "Enhance CTA" at bounding box center [472, 280] width 47 height 10
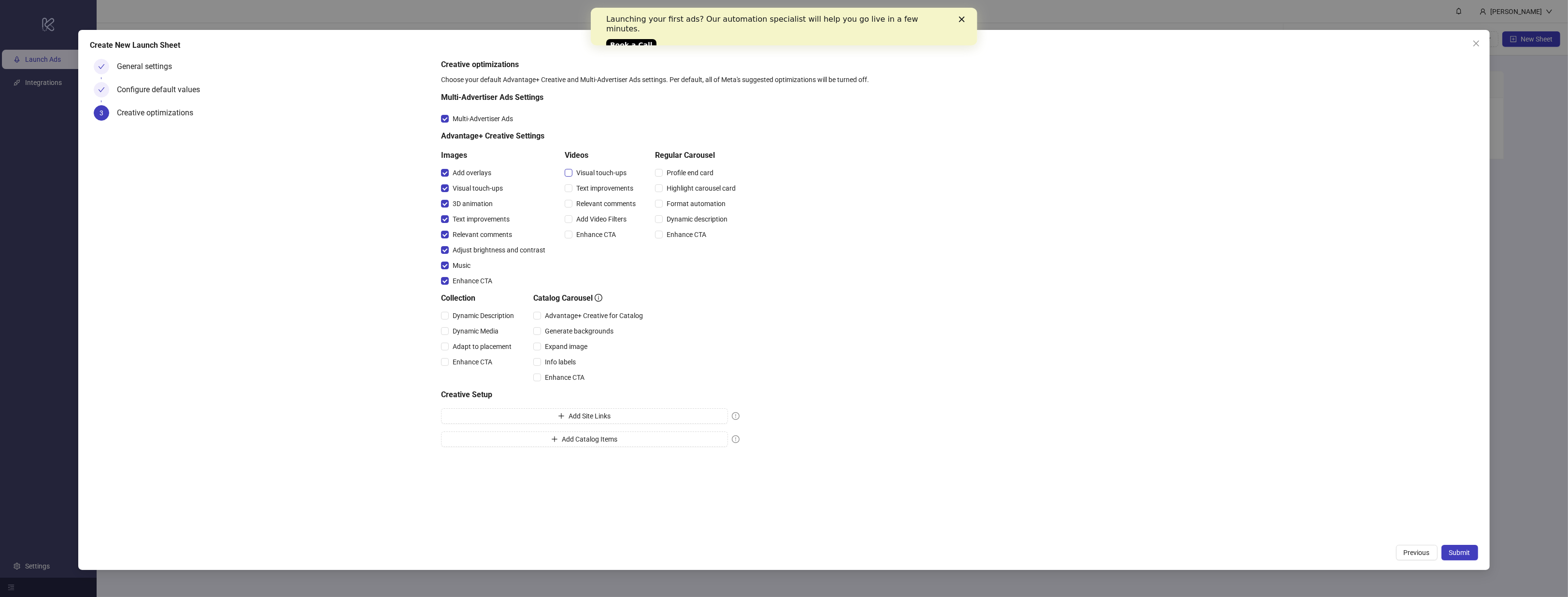
click at [600, 169] on span "Visual touch-ups" at bounding box center [602, 172] width 58 height 10
click at [617, 190] on span "Text improvements" at bounding box center [605, 188] width 64 height 10
click at [619, 201] on span "Relevant comments" at bounding box center [606, 203] width 67 height 10
click at [619, 219] on span "Add Video Filters" at bounding box center [602, 219] width 58 height 10
click at [617, 234] on span "Enhance CTA" at bounding box center [596, 234] width 47 height 10
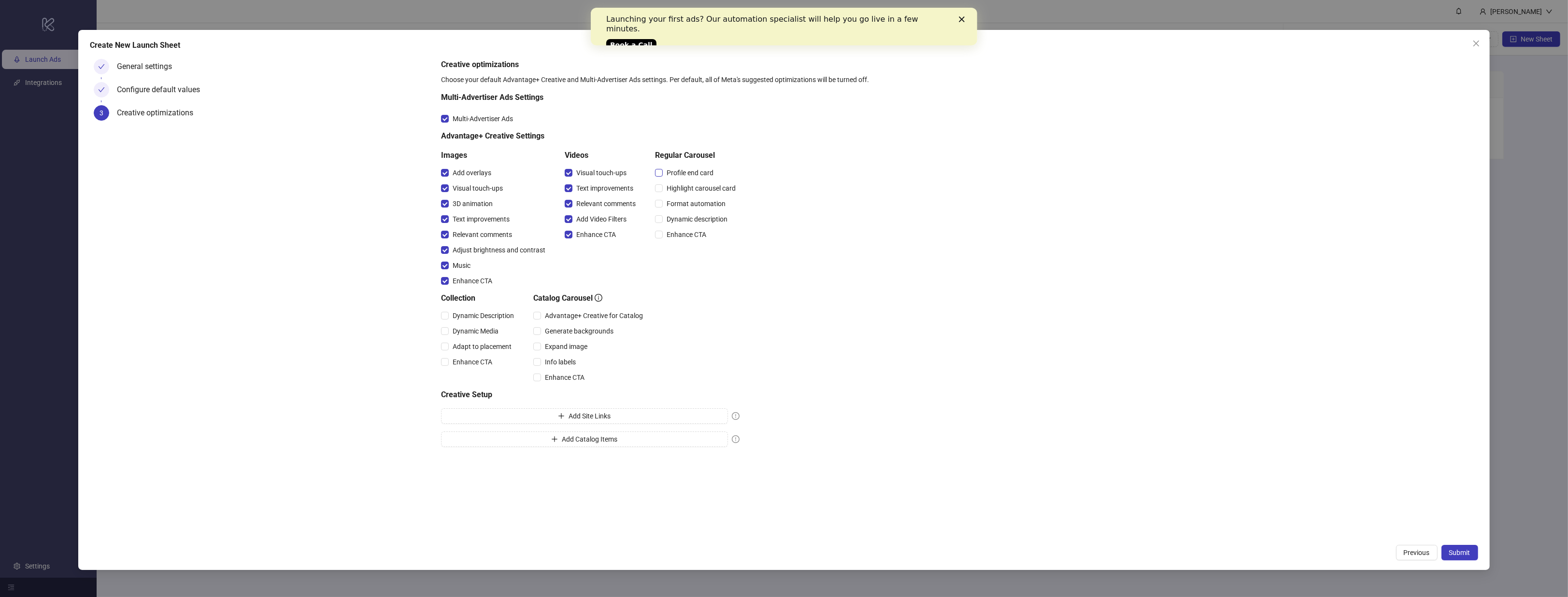
click at [679, 175] on span "Profile end card" at bounding box center [690, 172] width 55 height 10
click at [682, 188] on span "Highlight carousel card" at bounding box center [701, 188] width 77 height 10
click at [684, 206] on span "Format automation" at bounding box center [696, 203] width 67 height 10
click at [684, 221] on span "Dynamic description" at bounding box center [697, 219] width 69 height 10
click at [686, 235] on span "Enhance CTA" at bounding box center [686, 234] width 47 height 10
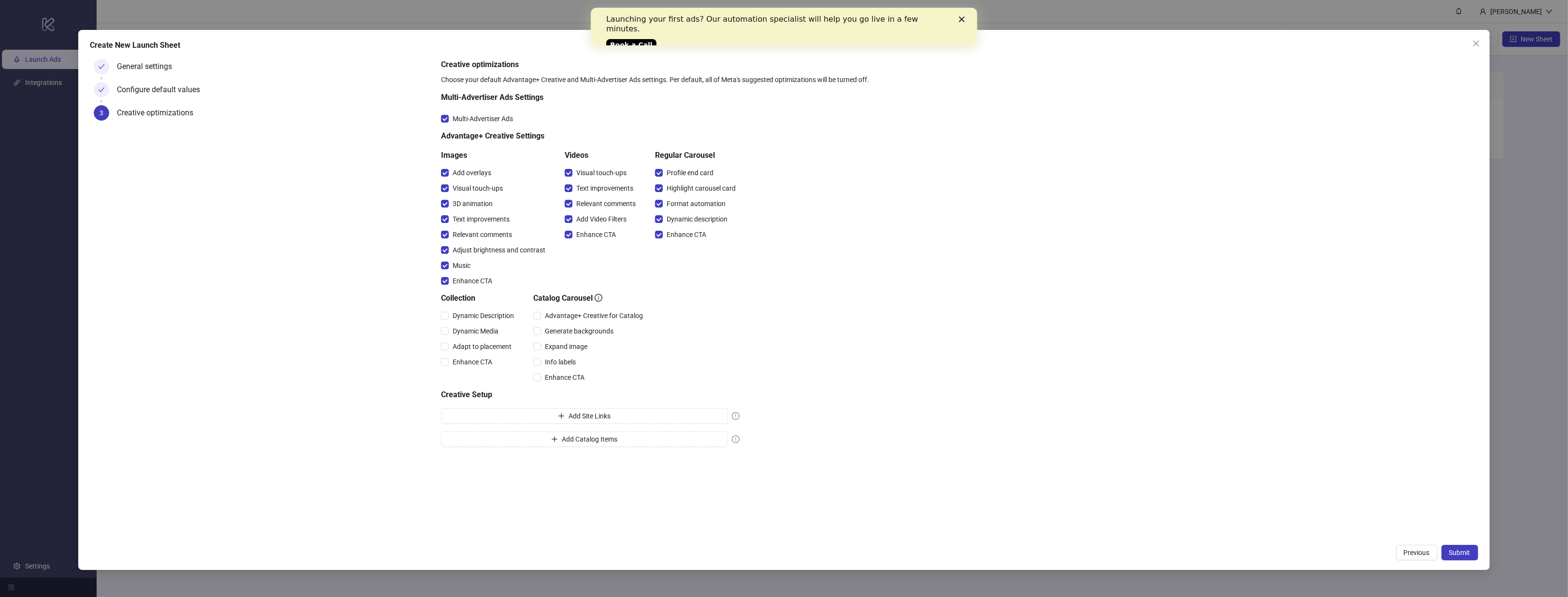
click at [506, 322] on div "Dynamic Description Dynamic Media Adapt to placement Enhance CTA" at bounding box center [479, 339] width 77 height 62
click at [491, 319] on span "Dynamic Description" at bounding box center [483, 315] width 69 height 10
click at [483, 329] on span "Dynamic Media" at bounding box center [475, 330] width 54 height 10
click at [484, 343] on span "Adapt to placement" at bounding box center [482, 346] width 67 height 10
click at [488, 358] on span "Enhance CTA" at bounding box center [472, 361] width 47 height 10
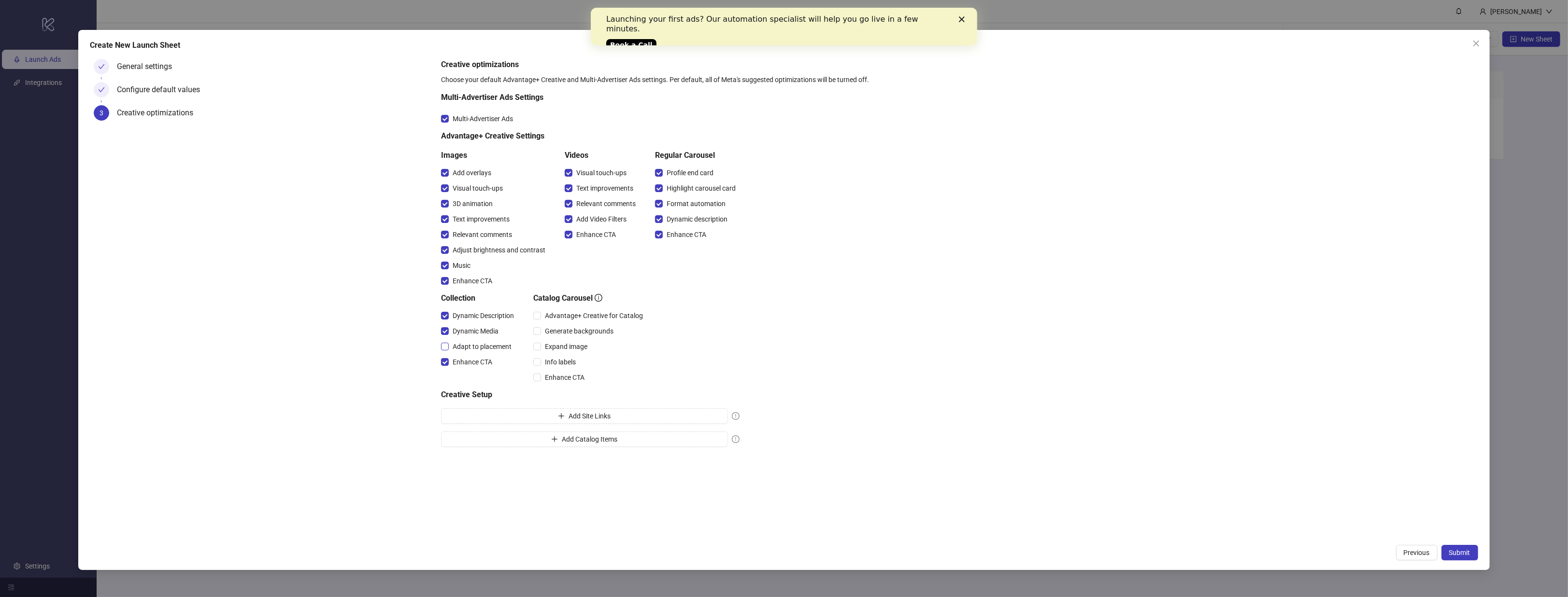
click at [495, 346] on span "Adapt to placement" at bounding box center [482, 346] width 67 height 10
click at [559, 319] on span "Advantage+ Creative for Catalog" at bounding box center [594, 315] width 106 height 10
click at [560, 318] on span "Advantage+ Creative for Catalog" at bounding box center [594, 315] width 106 height 10
click at [559, 332] on span "Generate backgrounds" at bounding box center [579, 330] width 76 height 10
click at [559, 344] on span "Expand image" at bounding box center [566, 346] width 50 height 10
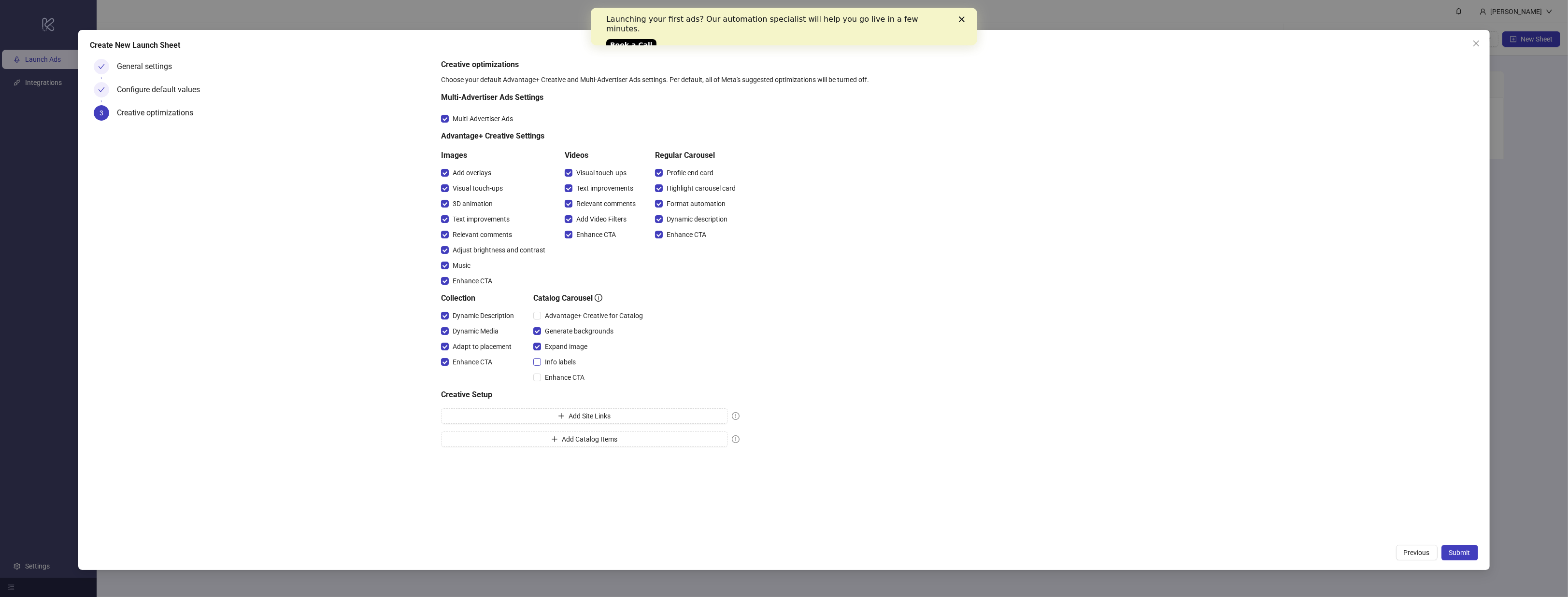
click at [555, 360] on span "Info labels" at bounding box center [560, 361] width 38 height 10
click at [558, 371] on div "Enhance CTA" at bounding box center [589, 377] width 113 height 16
click at [564, 378] on span "Enhance CTA" at bounding box center [565, 377] width 47 height 10
click at [577, 319] on span "Advantage+ Creative for Catalog" at bounding box center [594, 315] width 106 height 10
click at [602, 415] on span "Add Site Links" at bounding box center [589, 415] width 42 height 8
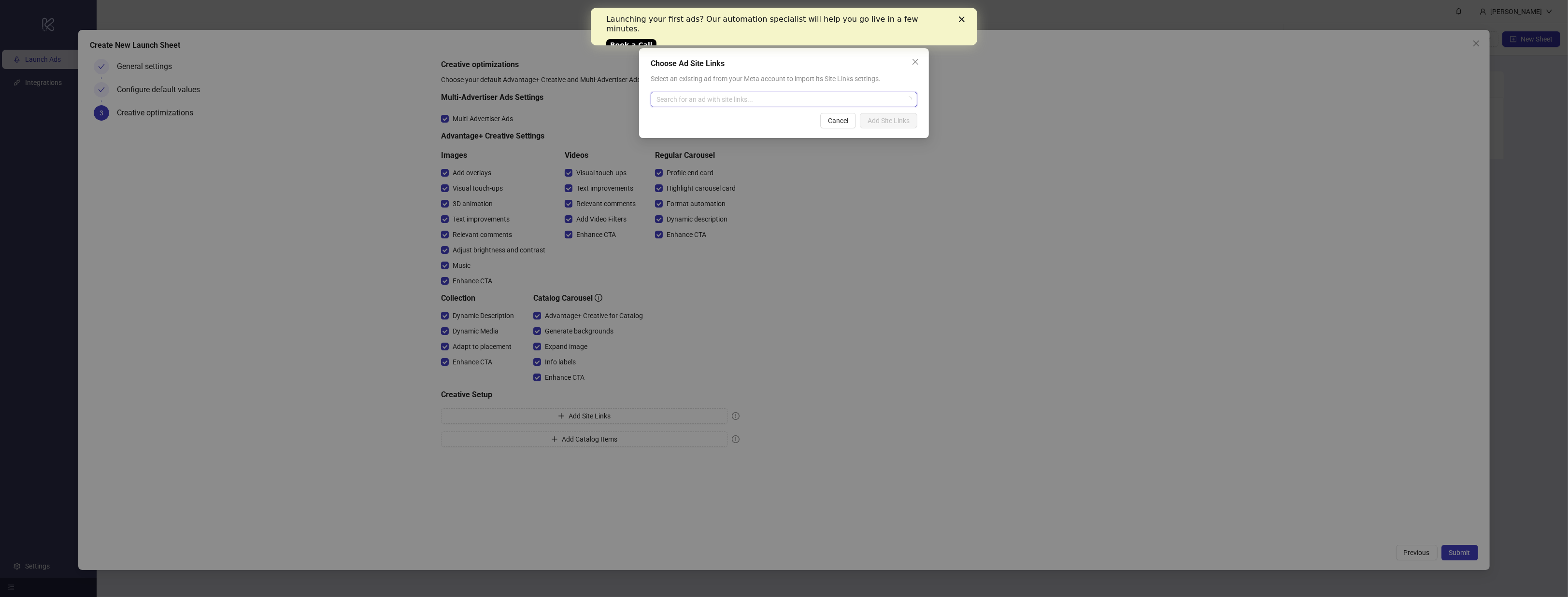
click at [843, 101] on input "search" at bounding box center [779, 99] width 246 height 14
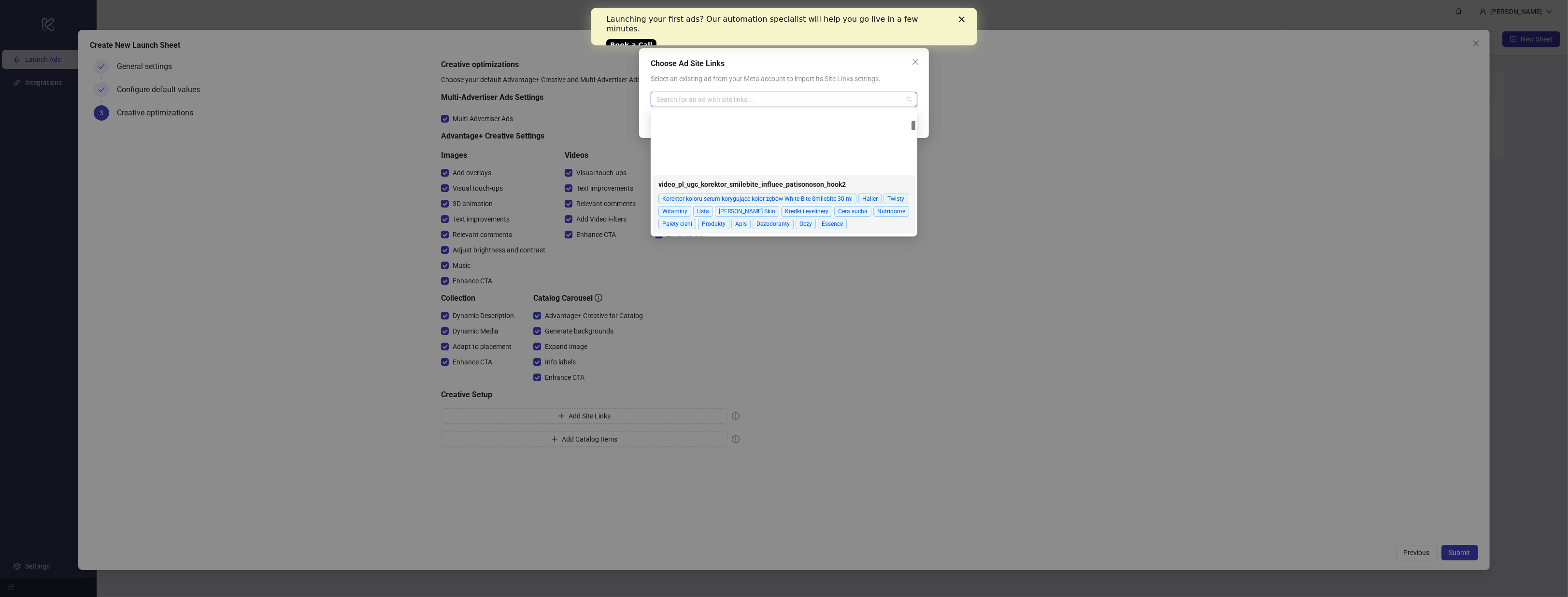
scroll to position [531, 0]
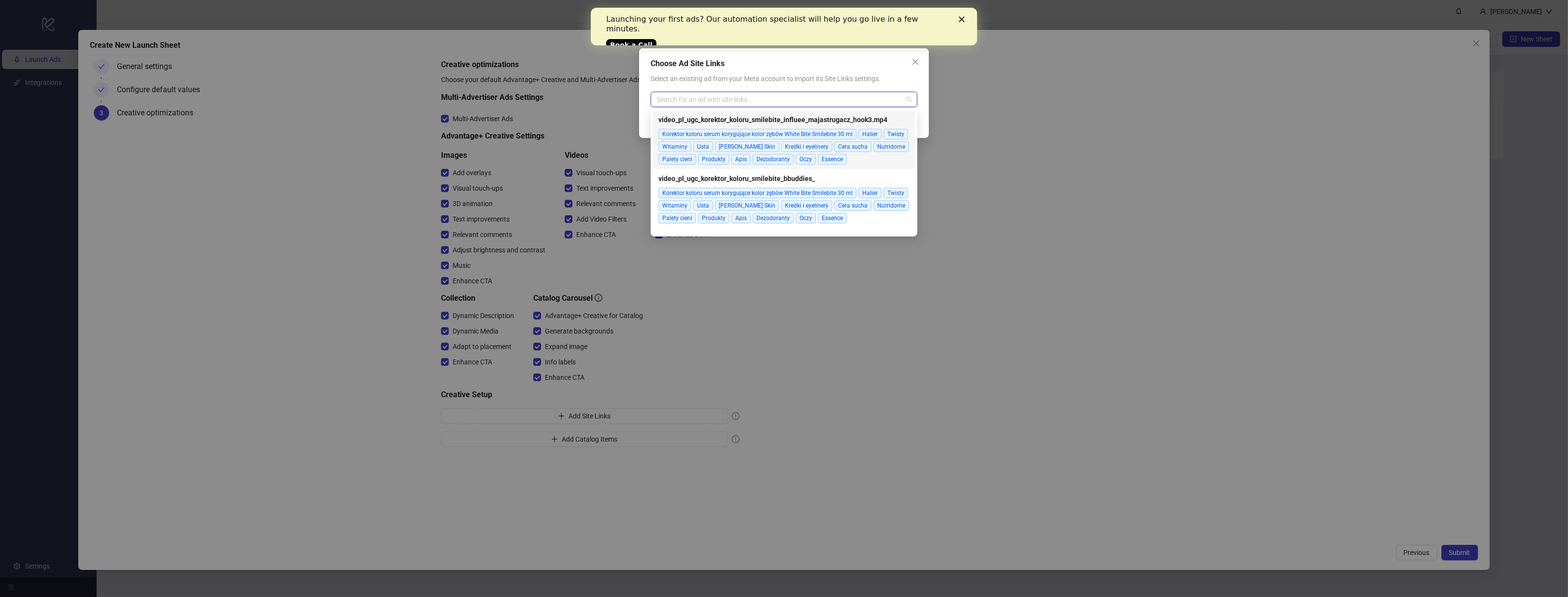
click at [913, 129] on div "video_pl_ugc_korektor_koloru_smilebite_influee_majastrugacz_hook3.mp4 Korektor …" at bounding box center [783, 173] width 263 height 123
click at [894, 144] on div "Korektor koloru serum korygujące kolor zębów White Bite Smilebite 30 [PERSON_NA…" at bounding box center [784, 147] width 251 height 36
click at [909, 94] on span "video_pl_ugc_korektor_koloru_smilebite_influee_majastrugacz_hook3.mp4" at bounding box center [784, 99] width 255 height 14
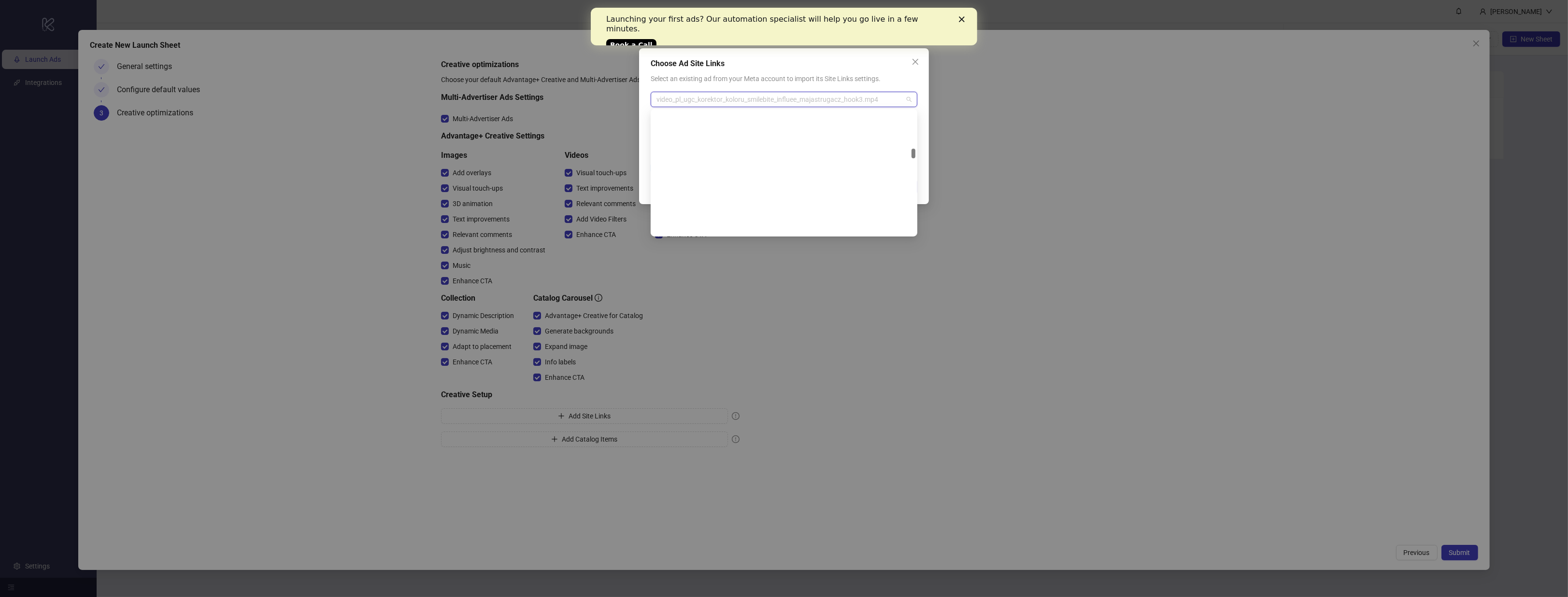
scroll to position [0, 0]
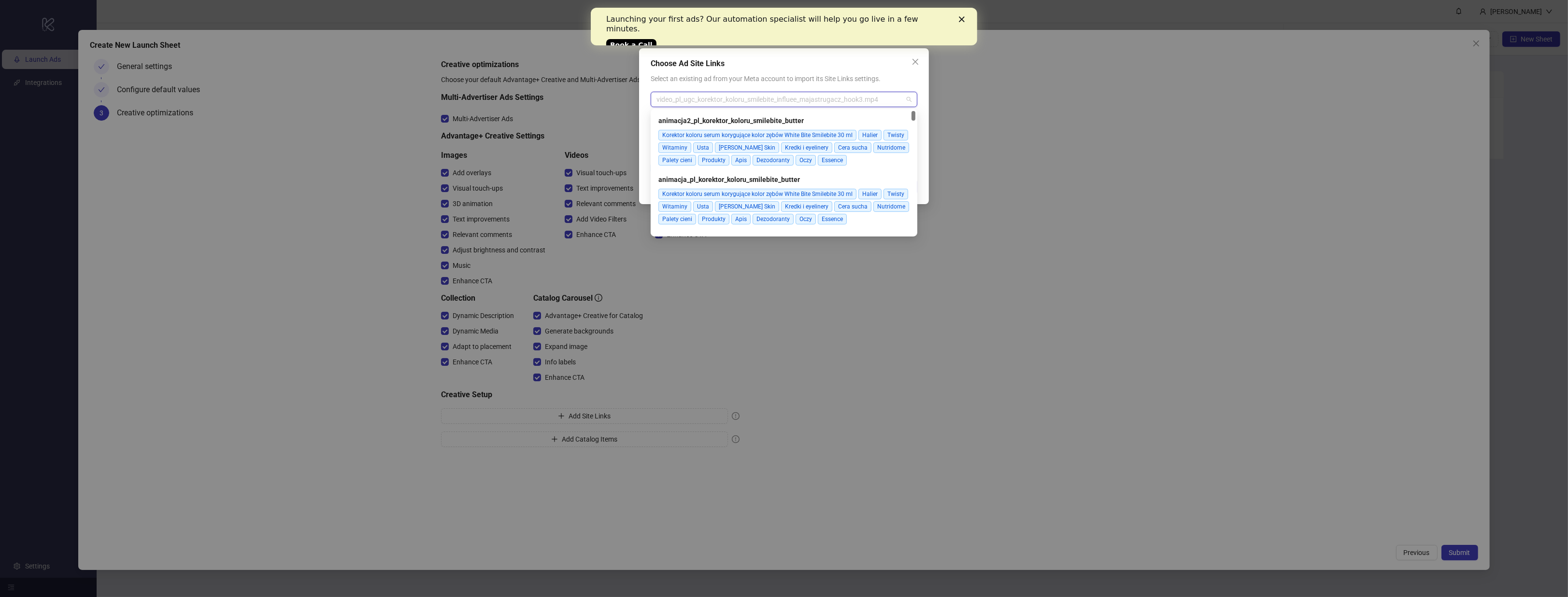
drag, startPoint x: 915, startPoint y: 162, endPoint x: 904, endPoint y: 71, distance: 91.7
click at [904, 71] on body "logo/logo-mobile Launch Ads Integrations Settings [PERSON_NAME] Launch Ads Add …" at bounding box center [784, 298] width 1568 height 597
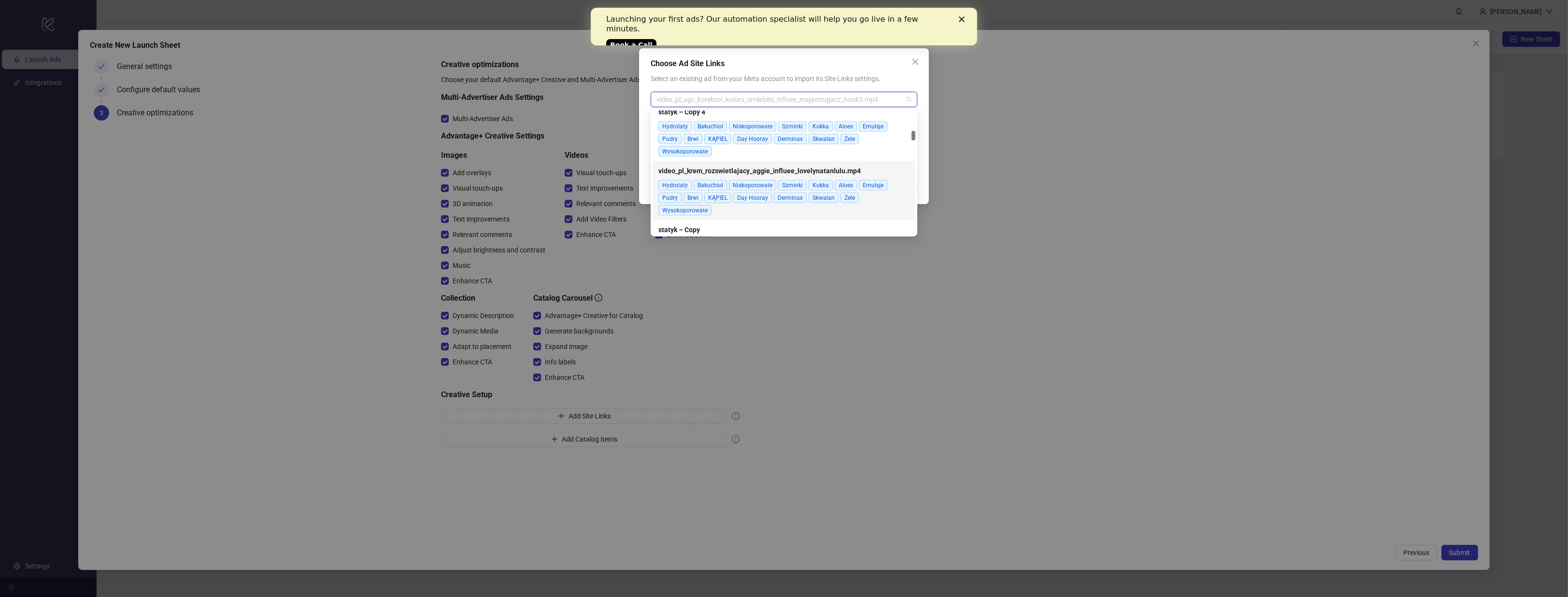
scroll to position [2462, 0]
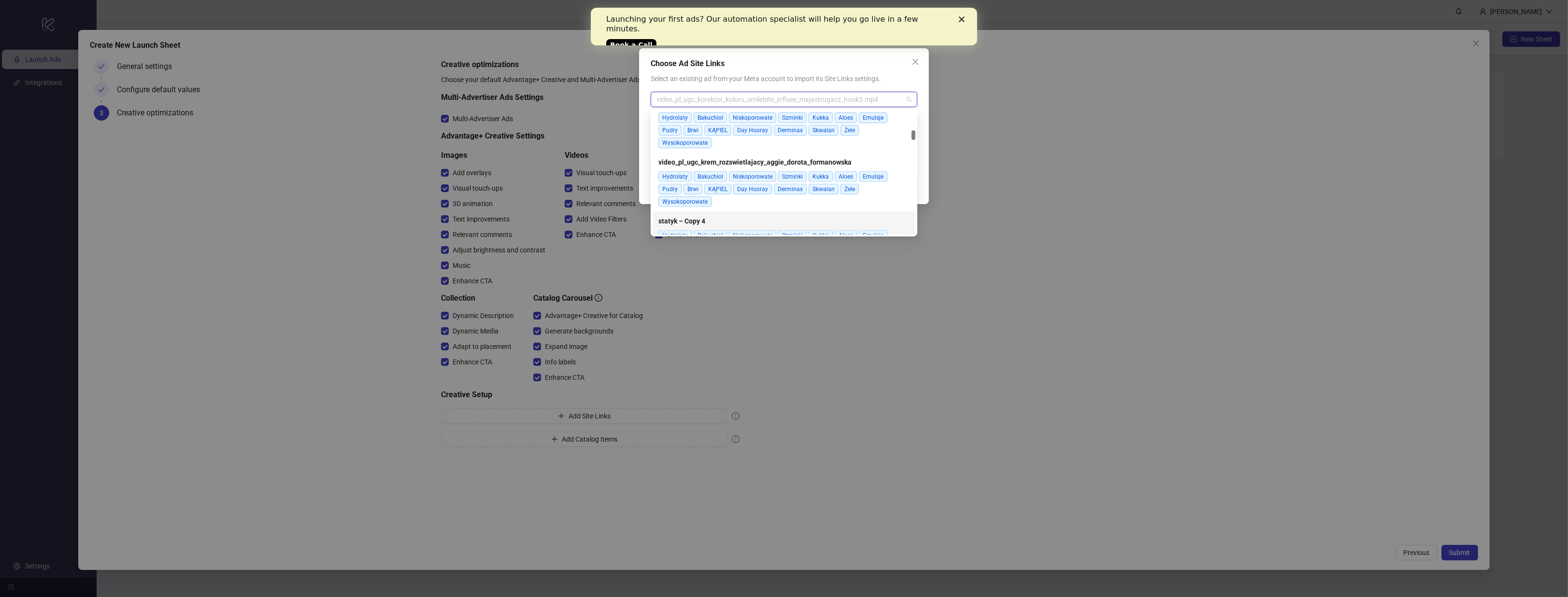
click at [755, 291] on div "Choose Ad Site Links Select an existing ad from your Meta account to import its…" at bounding box center [784, 298] width 1568 height 597
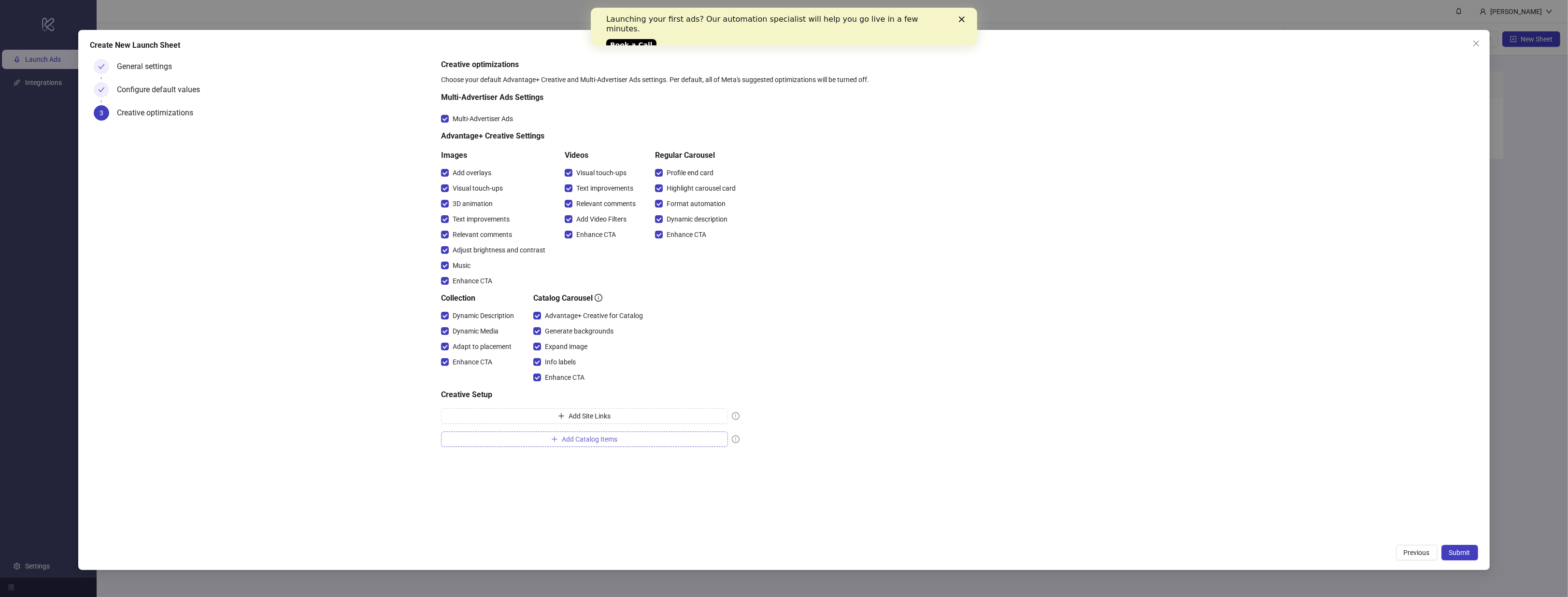
click at [659, 437] on button "Add Catalog Items" at bounding box center [584, 439] width 287 height 16
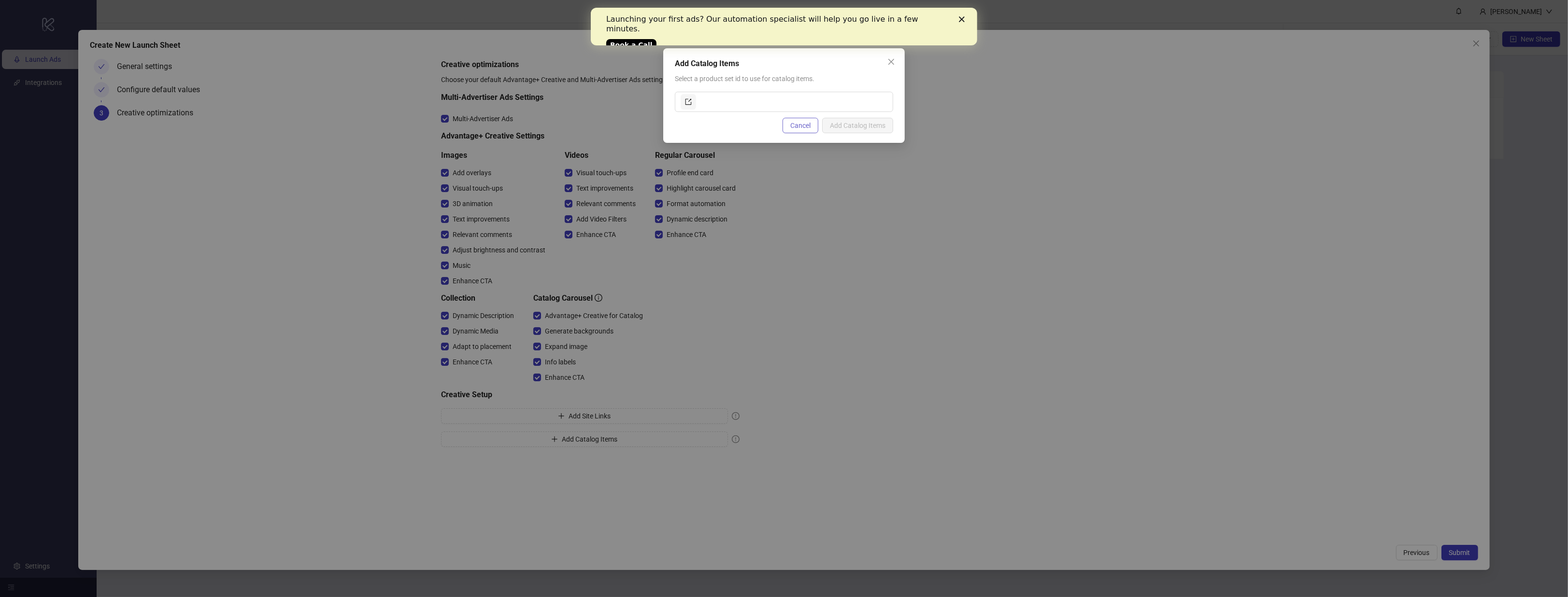
click at [800, 121] on span "Cancel" at bounding box center [800, 125] width 21 height 8
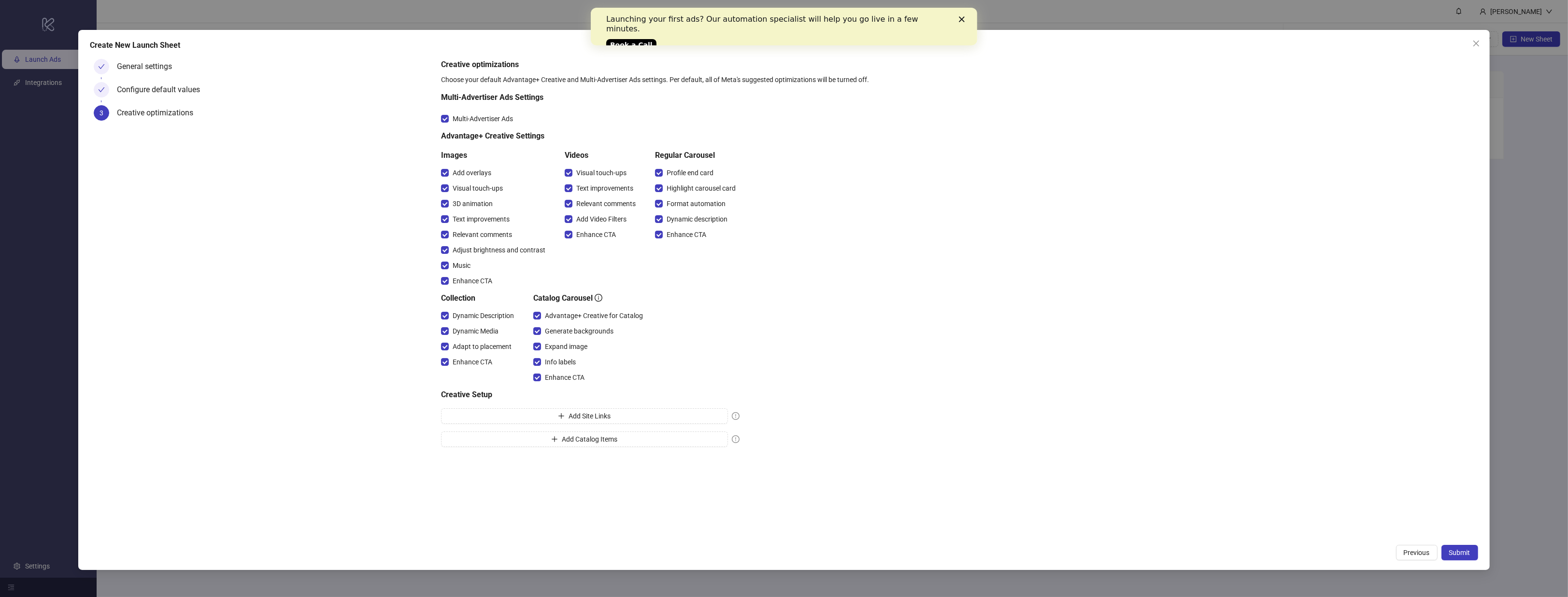
click at [198, 67] on div "General settings" at bounding box center [274, 71] width 316 height 23
click at [169, 64] on div "General settings" at bounding box center [148, 66] width 63 height 16
click at [150, 90] on div "Configure default values" at bounding box center [162, 90] width 91 height 16
click at [107, 90] on div at bounding box center [102, 90] width 16 height 16
click at [1417, 539] on div "Create New Launch Sheet General settings Configure default values 3 Creative op…" at bounding box center [783, 300] width 1411 height 540
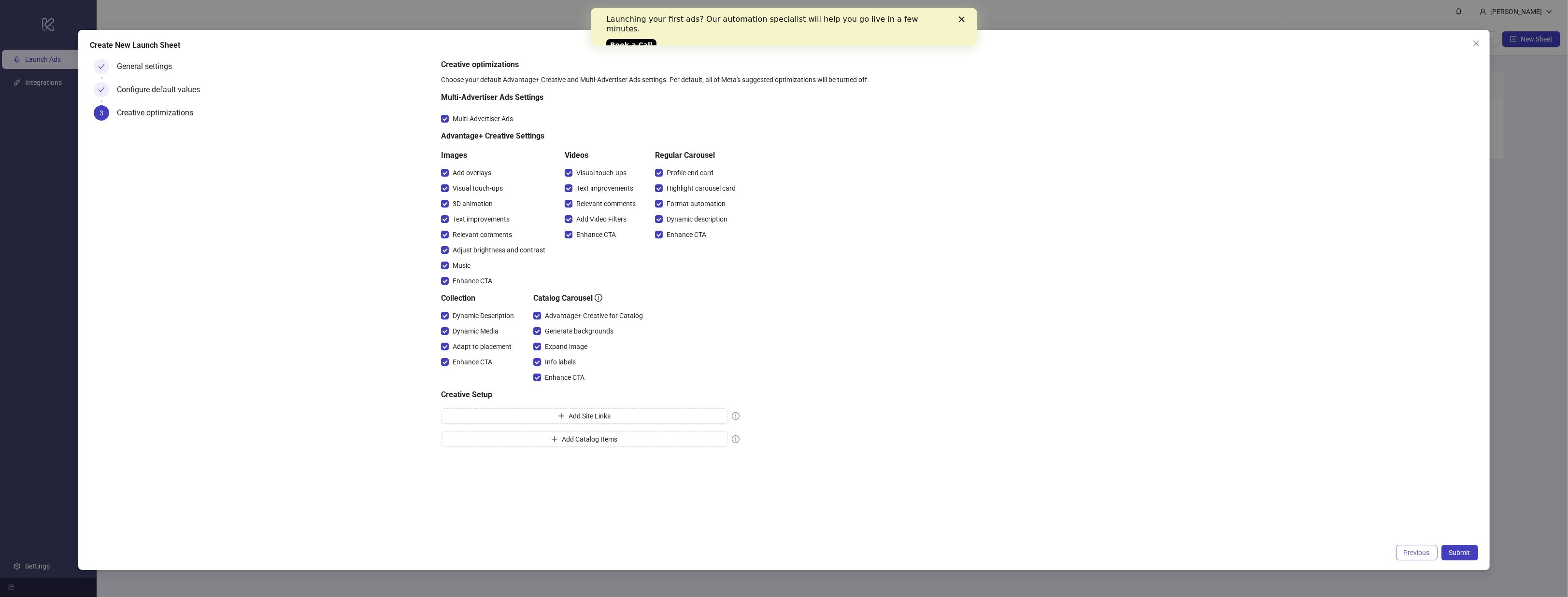
click at [1418, 549] on button "Previous" at bounding box center [1416, 552] width 42 height 16
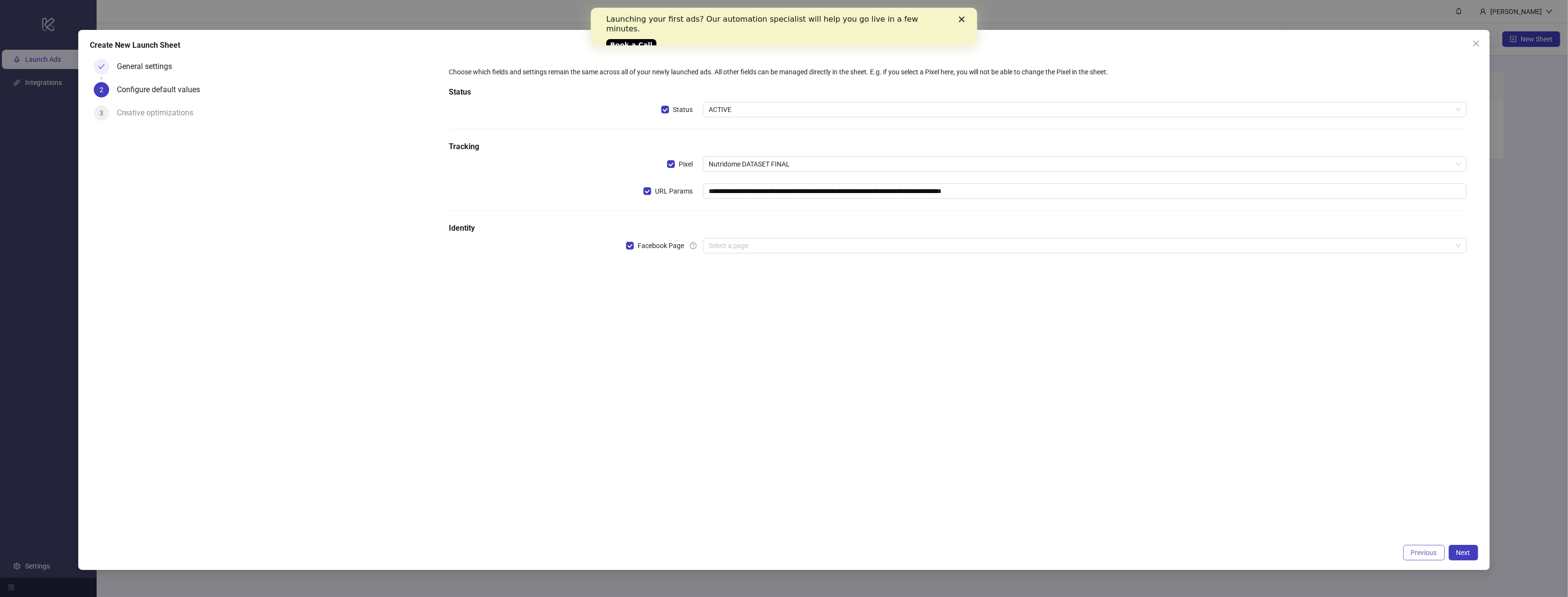
click at [1420, 549] on span "Previous" at bounding box center [1424, 552] width 26 height 8
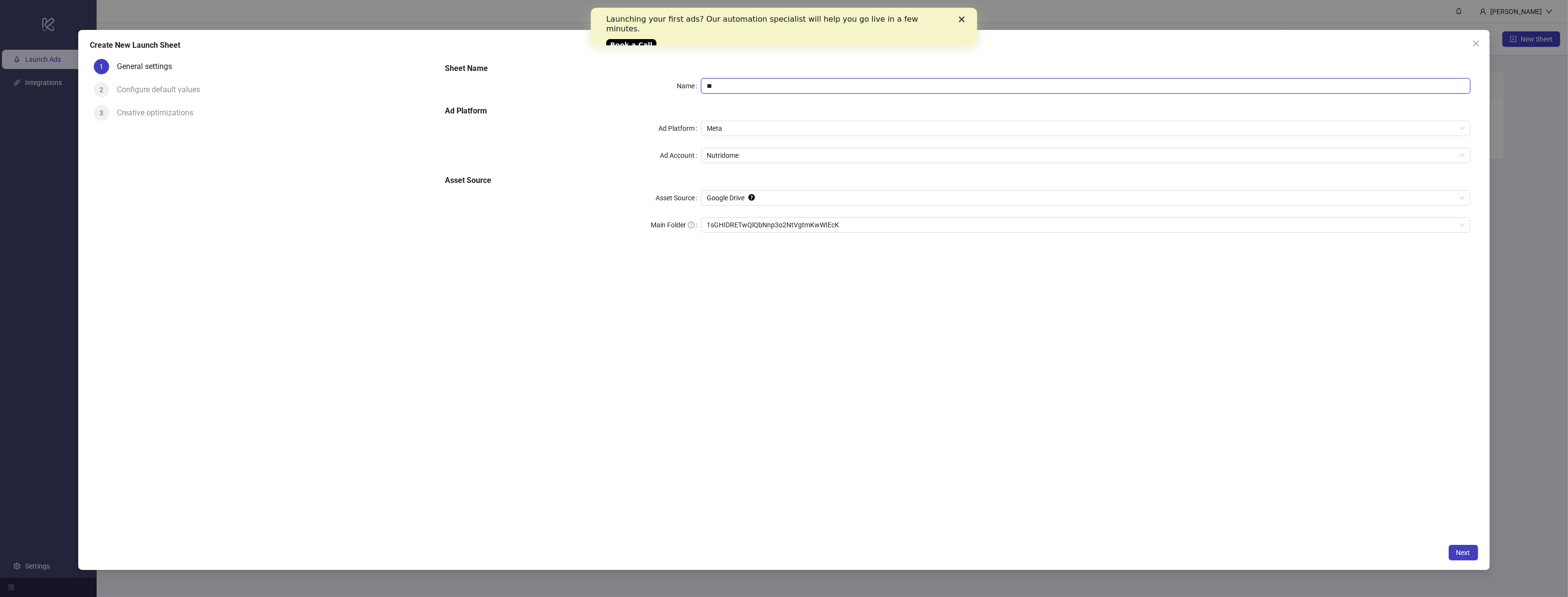
click at [744, 92] on input "**" at bounding box center [1085, 86] width 769 height 16
type input "**********"
click at [777, 200] on span "Google Drive" at bounding box center [1085, 197] width 757 height 14
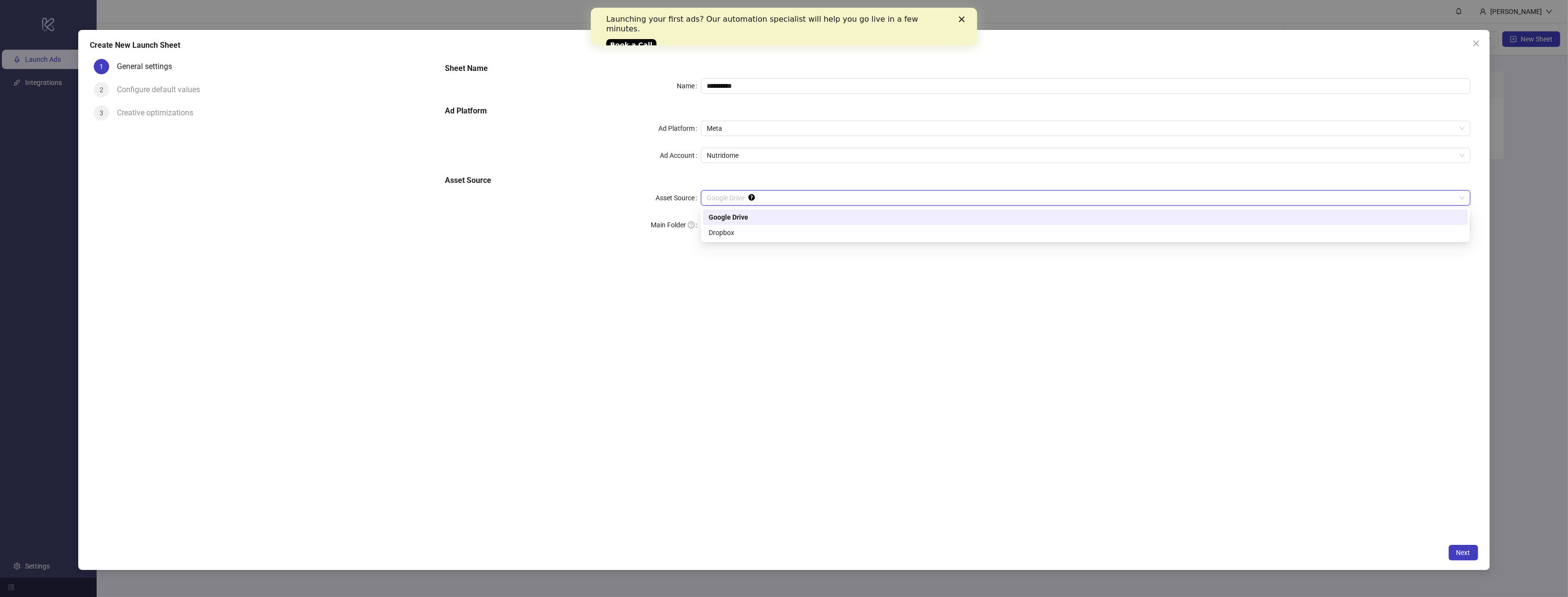
click at [785, 195] on span "Google Drive" at bounding box center [1085, 197] width 757 height 14
click at [765, 227] on span "1sGHIDRETwQlQbNnp3o2NtVgtmKwWIEcK" at bounding box center [1085, 225] width 757 height 14
